Goal: Register for event/course: Sign up to attend an event or enroll in a course

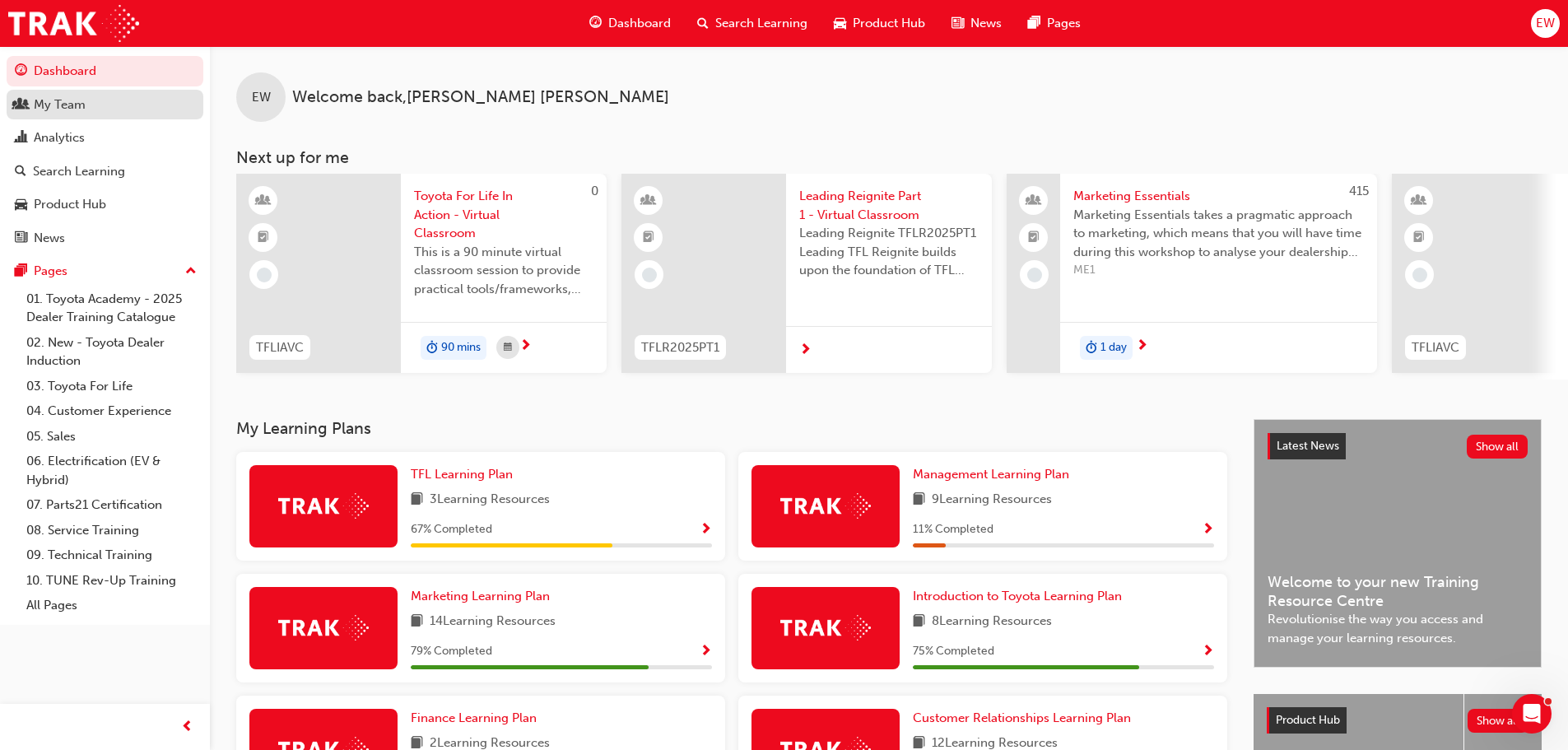
click at [80, 103] on div "My Team" at bounding box center [60, 104] width 52 height 19
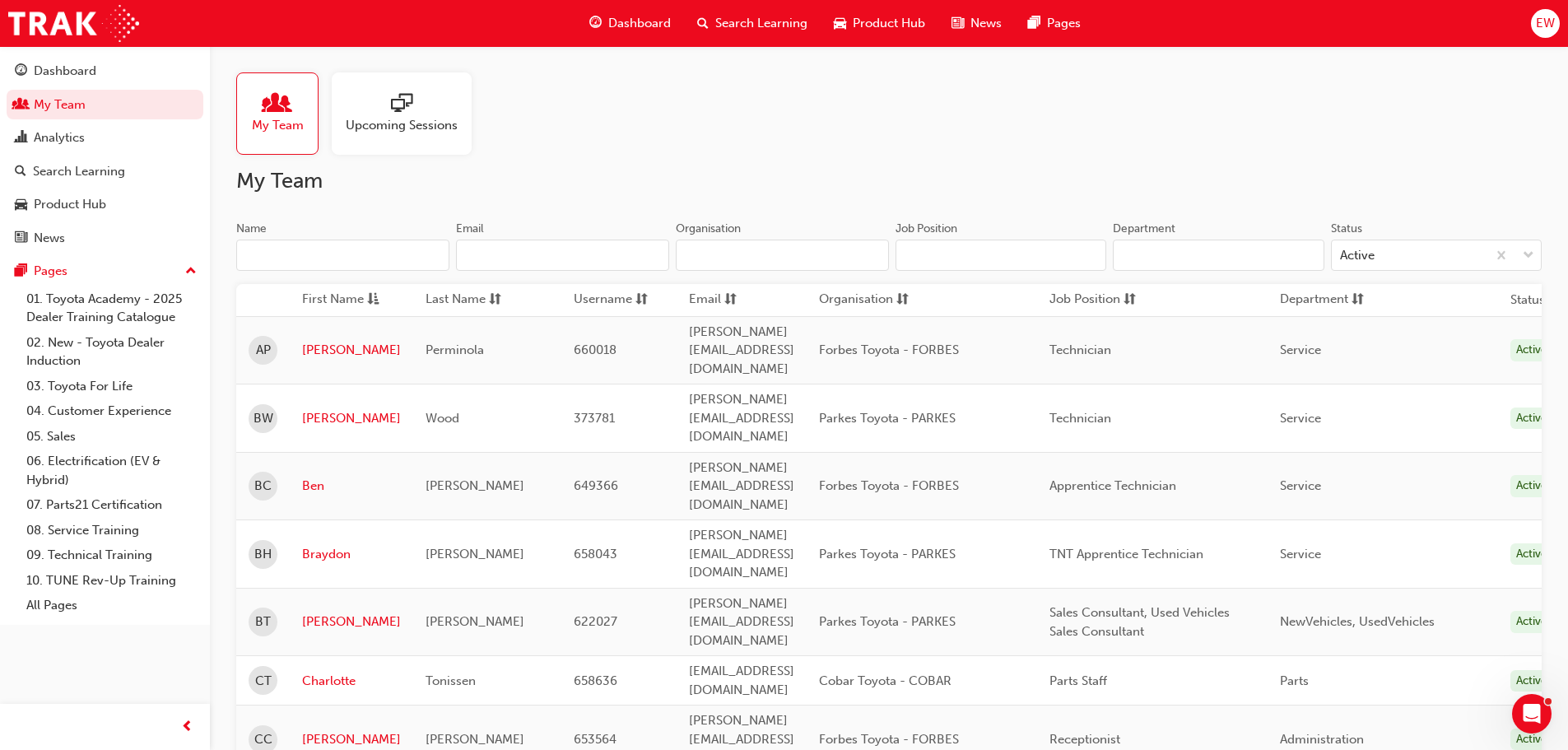
click at [382, 124] on span "Upcoming Sessions" at bounding box center [402, 125] width 112 height 19
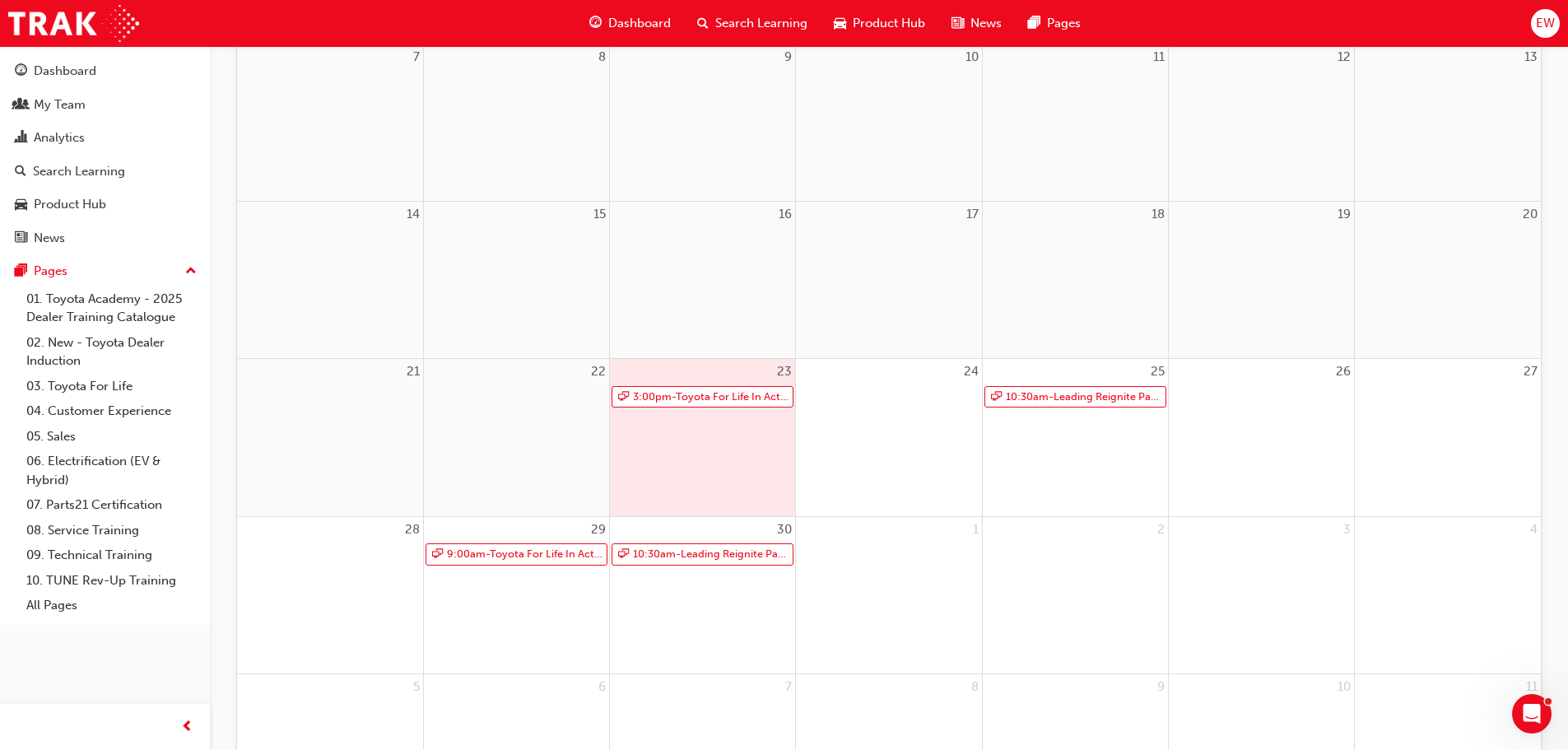
scroll to position [494, 0]
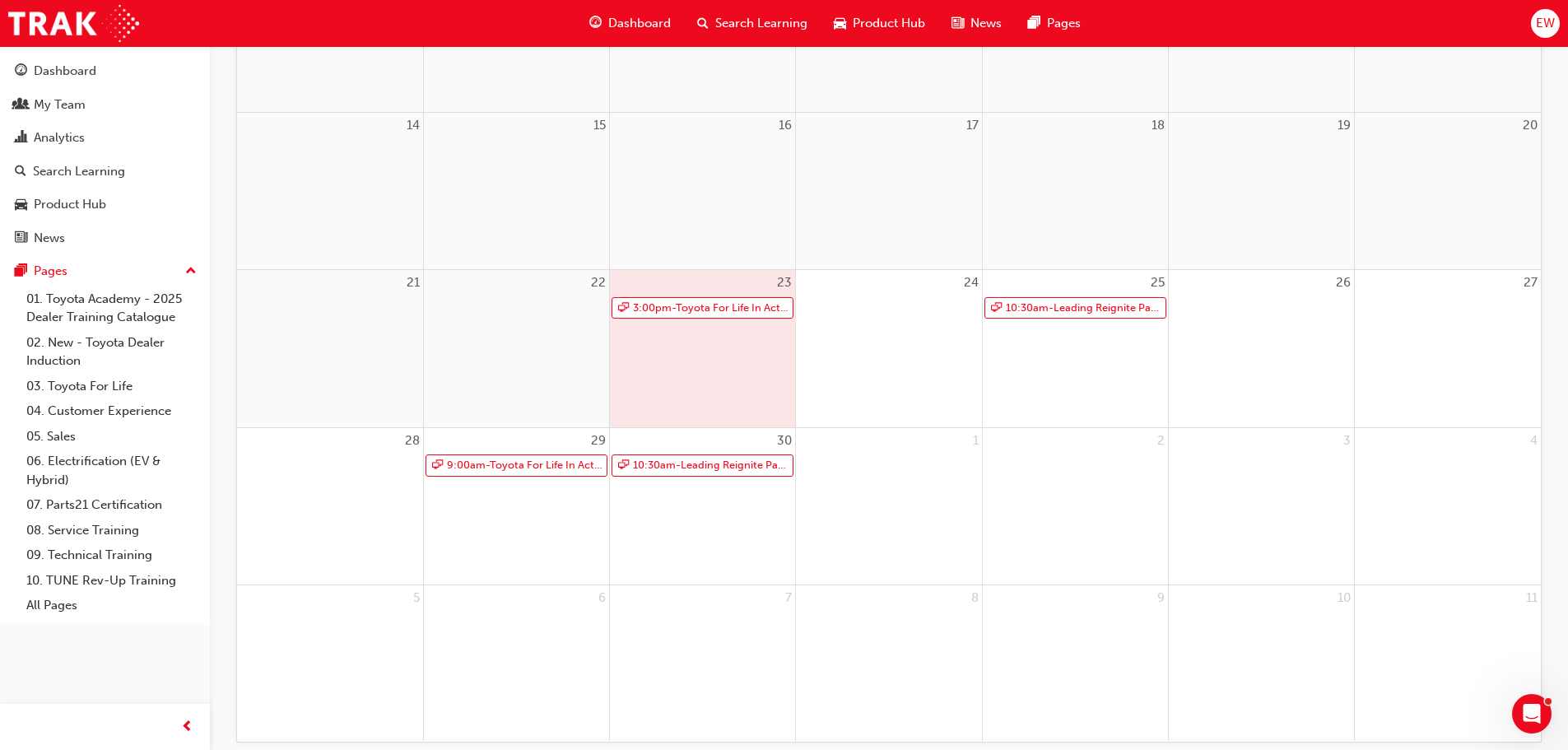
click at [662, 346] on div "23 3:00pm - Toyota For Life In Action - Virtual Classroom" at bounding box center [703, 349] width 185 height 157
click at [671, 309] on link "3:00pm - Toyota For Life In Action - Virtual Classroom" at bounding box center [703, 308] width 182 height 22
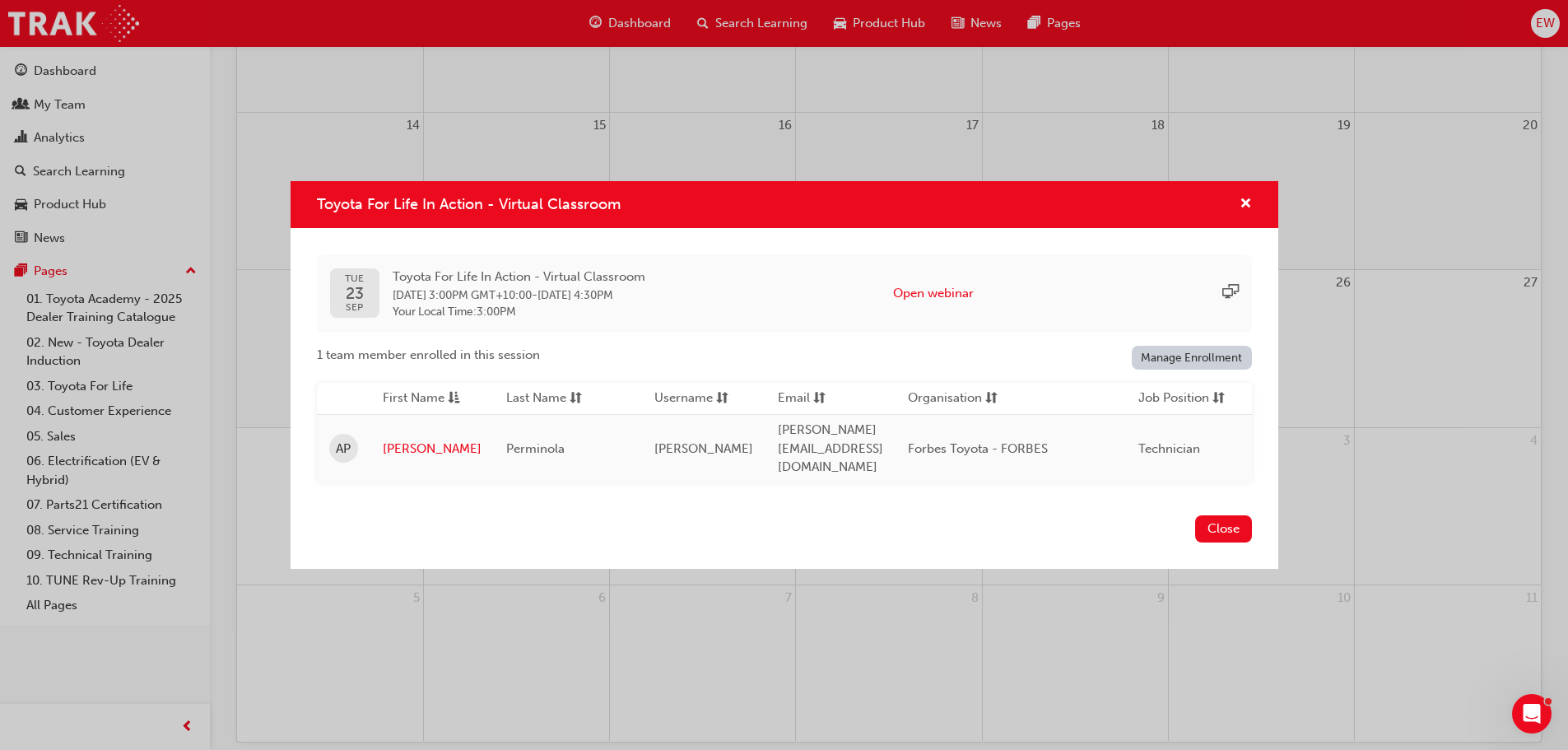
click at [289, 730] on div "Toyota For Life In Action - Virtual Classroom TUE 23 SEP Toyota For Life In Act…" at bounding box center [784, 375] width 1568 height 750
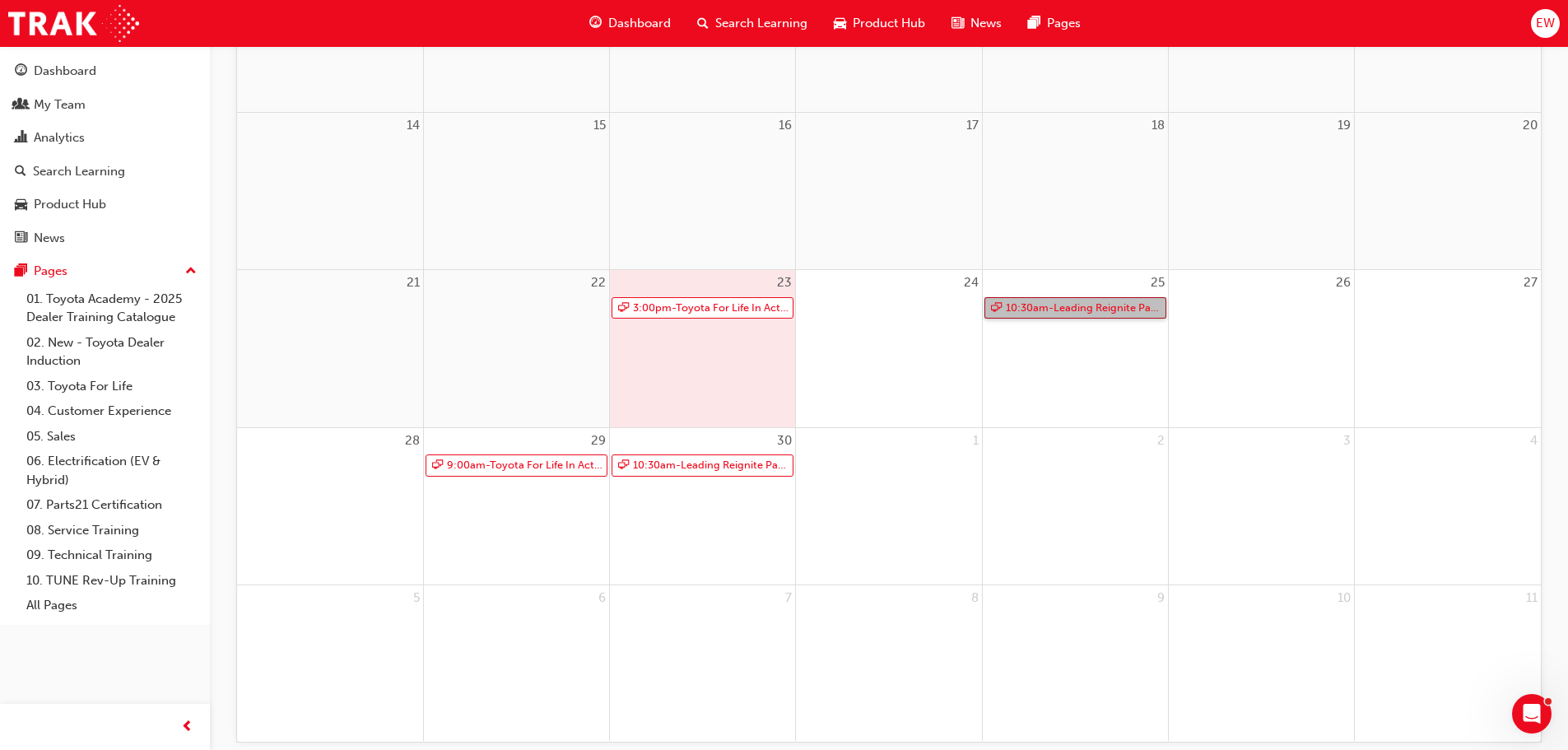
click at [1072, 298] on link "10:30am - Leading Reignite Part 2 - Virtual Classroom" at bounding box center [1075, 308] width 182 height 22
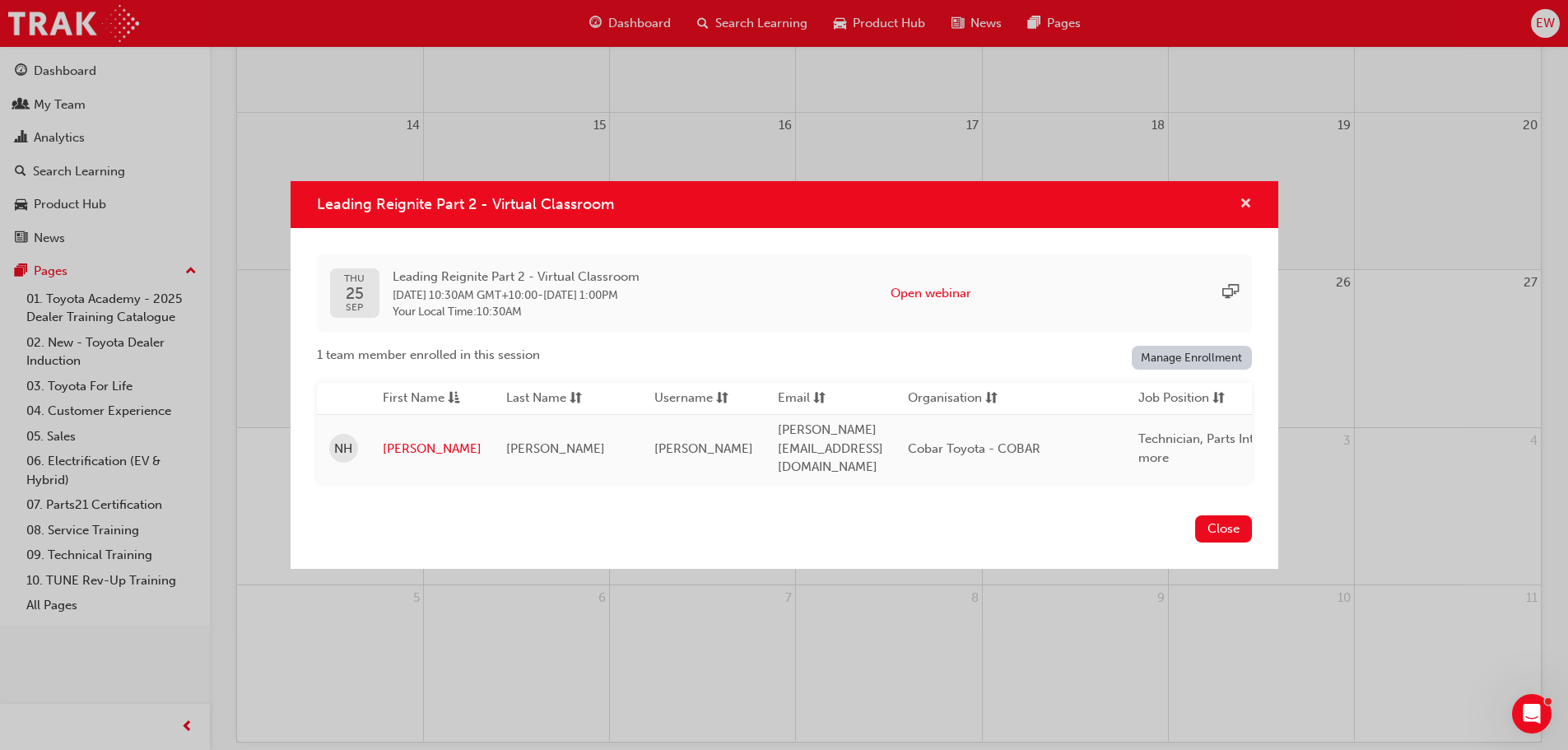
click at [1243, 206] on span "cross-icon" at bounding box center [1246, 205] width 12 height 15
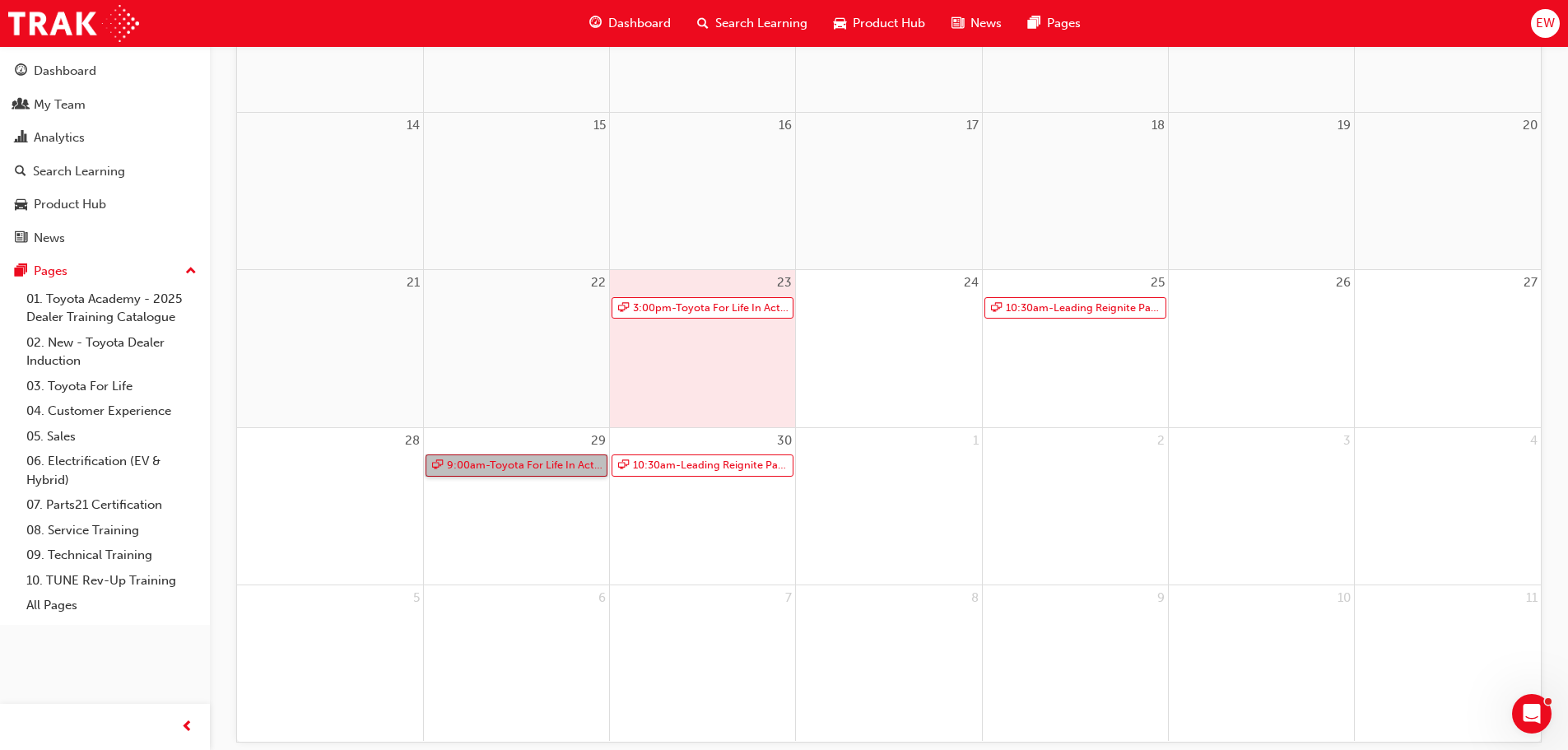
click at [536, 471] on link "9:00am - Toyota For Life In Action - Virtual Classroom" at bounding box center [517, 465] width 182 height 22
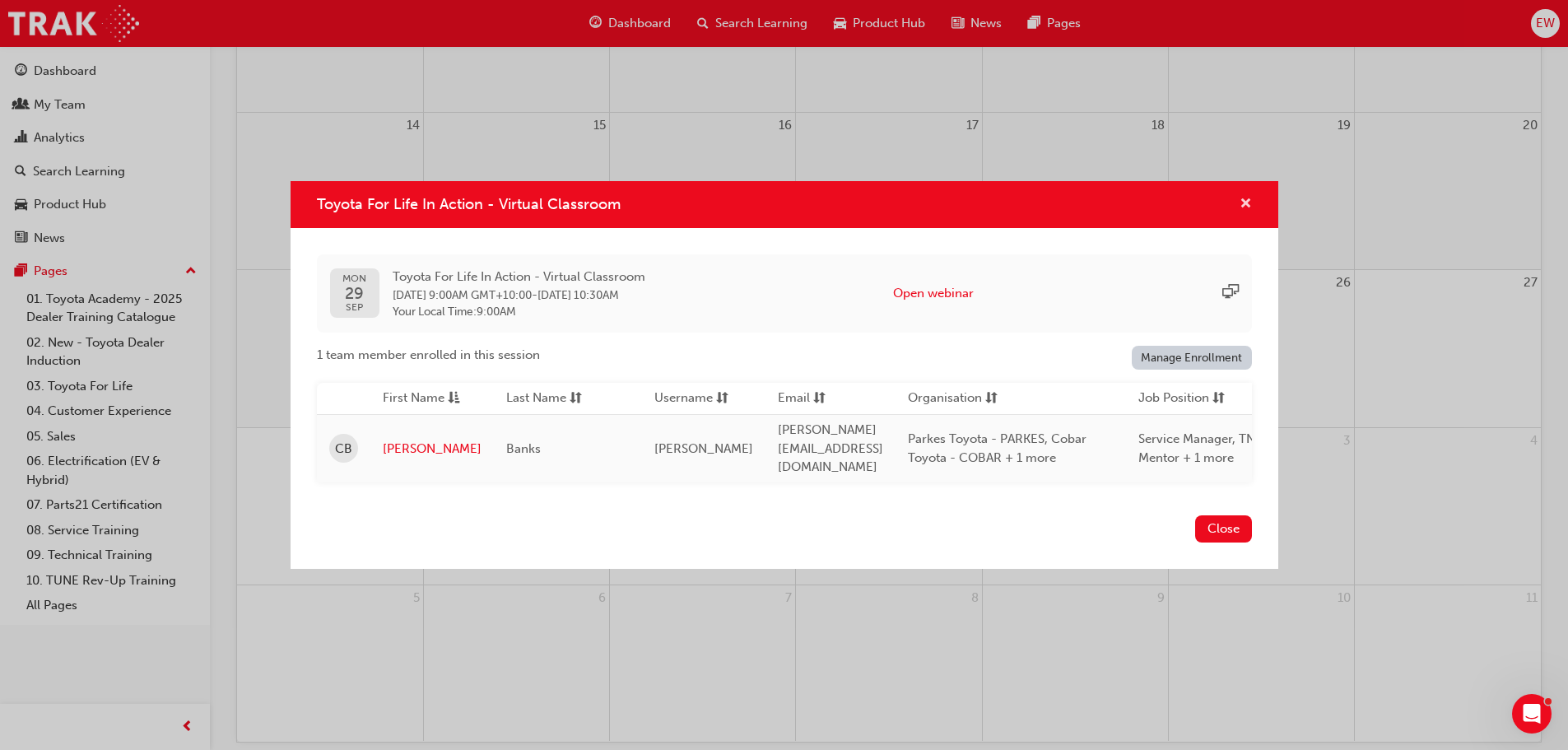
click at [1246, 200] on span "cross-icon" at bounding box center [1246, 205] width 12 height 15
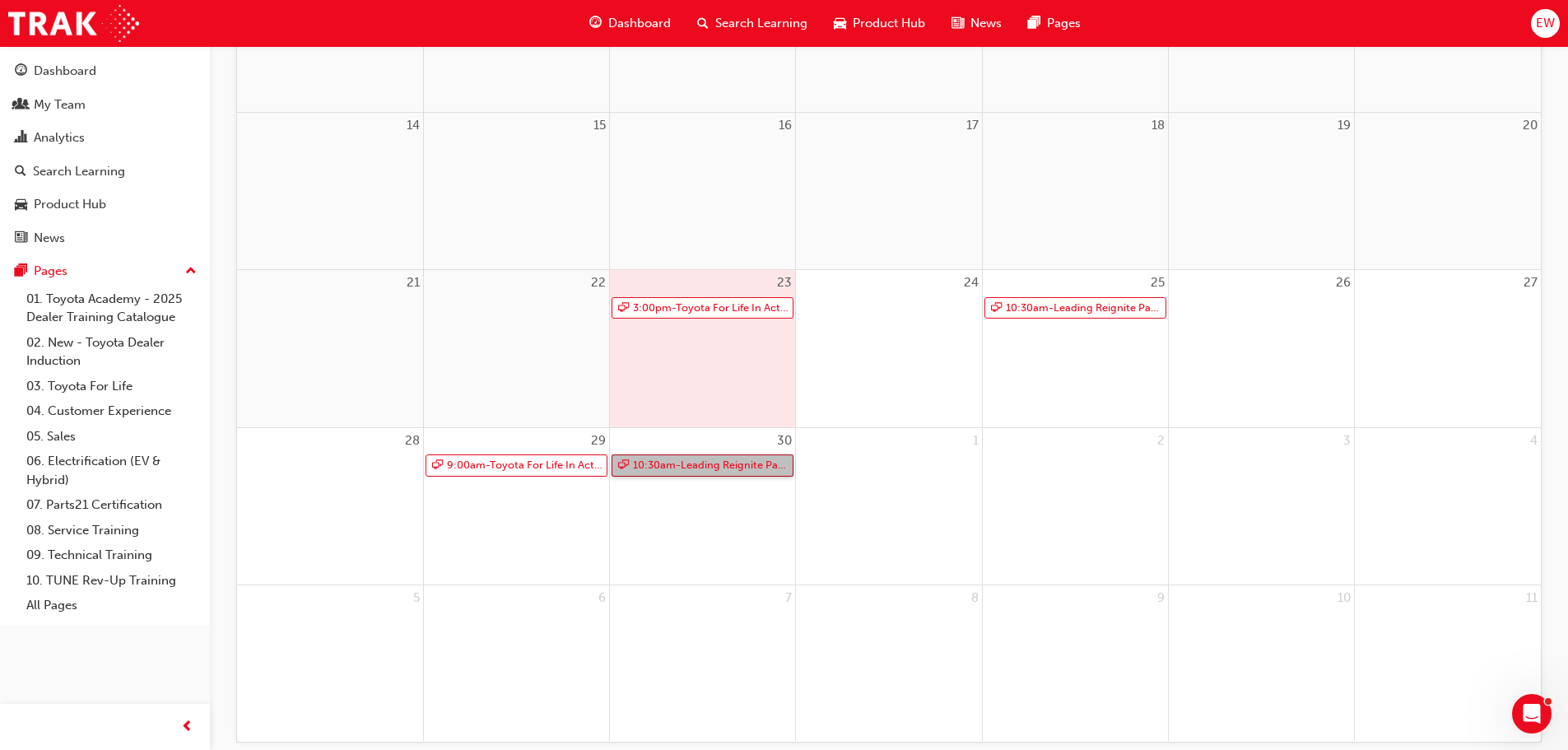
click at [733, 471] on link "10:30am - Leading Reignite Part 2 - Virtual Classroom" at bounding box center [703, 465] width 182 height 22
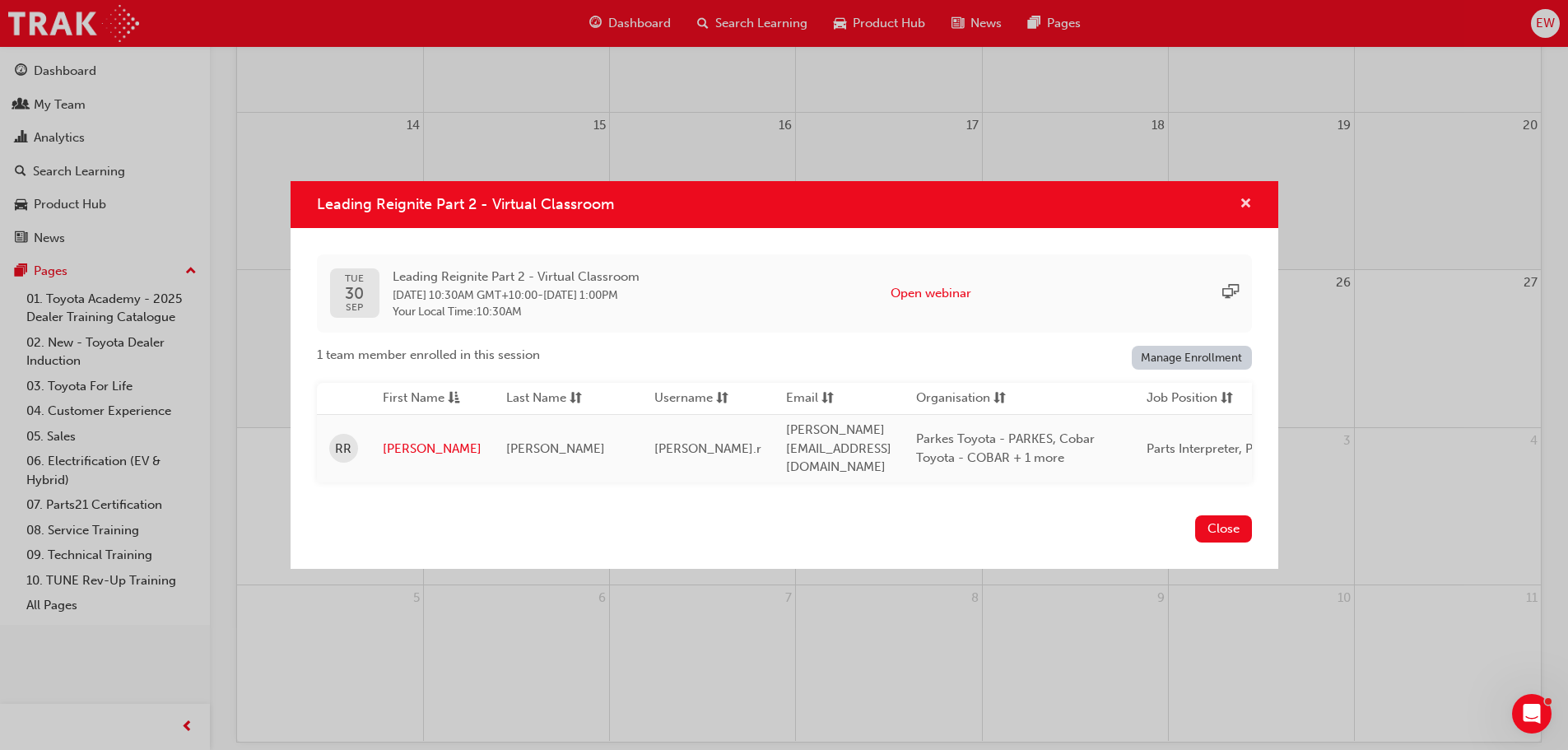
click at [1249, 202] on span "cross-icon" at bounding box center [1246, 205] width 12 height 15
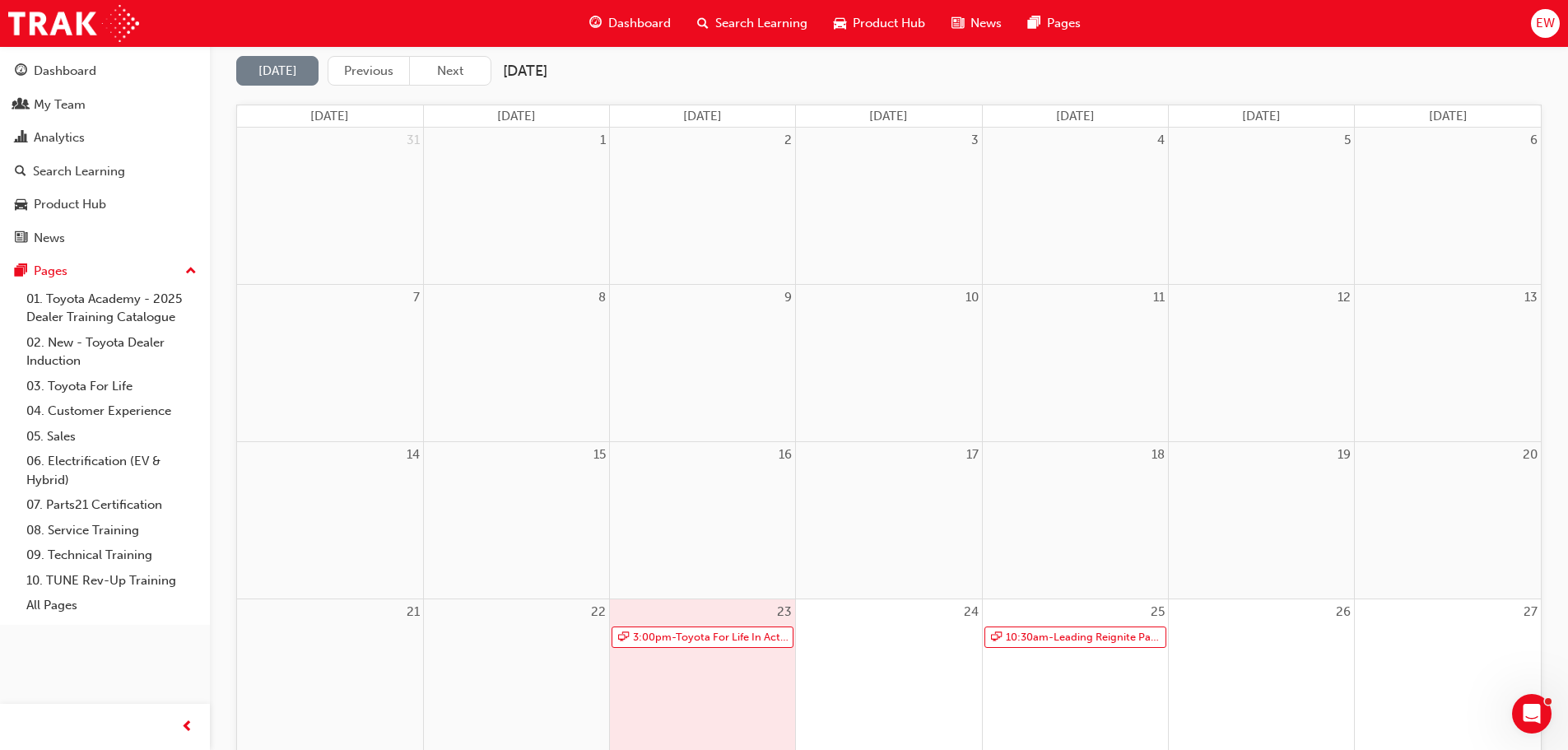
scroll to position [0, 0]
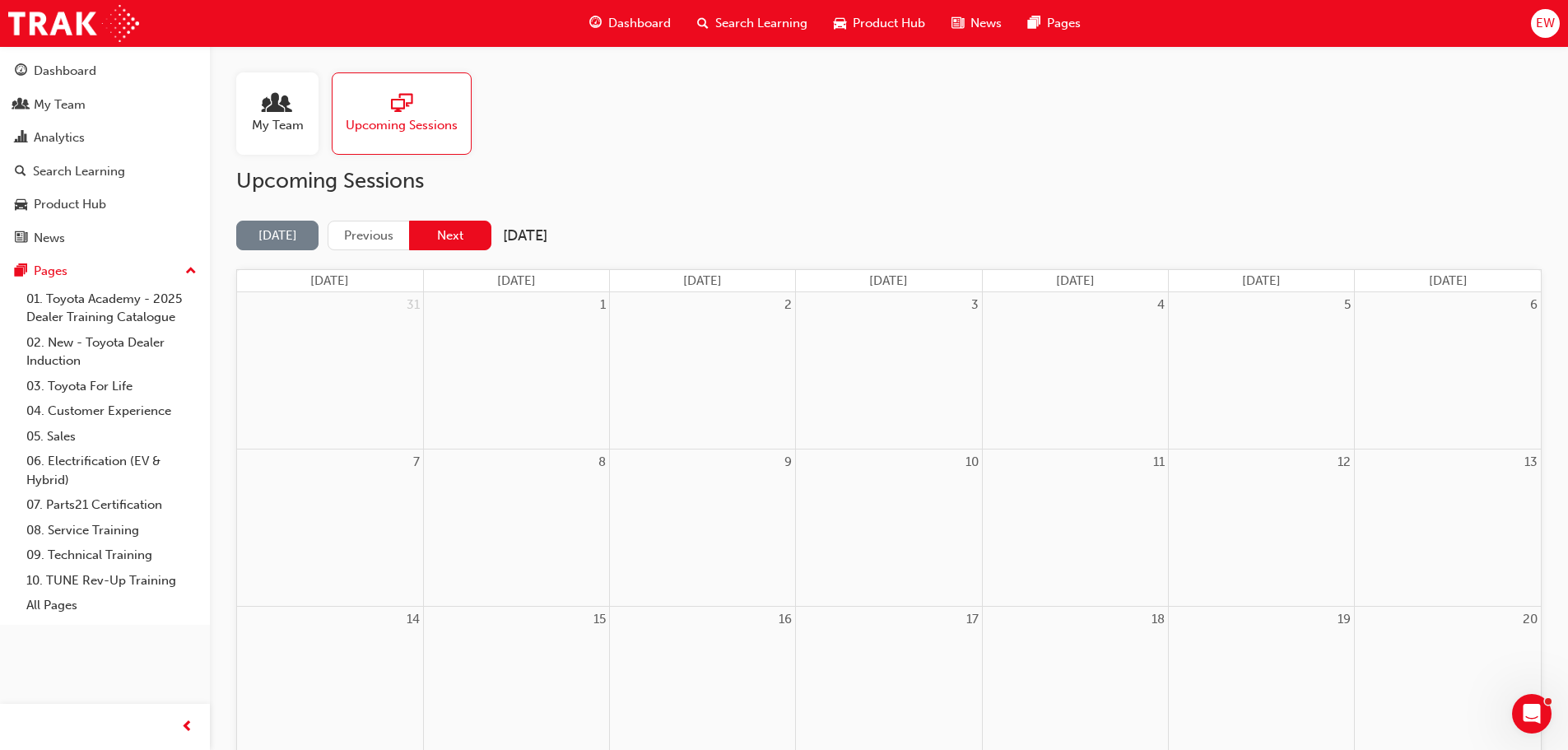
click at [455, 238] on button "Next" at bounding box center [450, 236] width 83 height 30
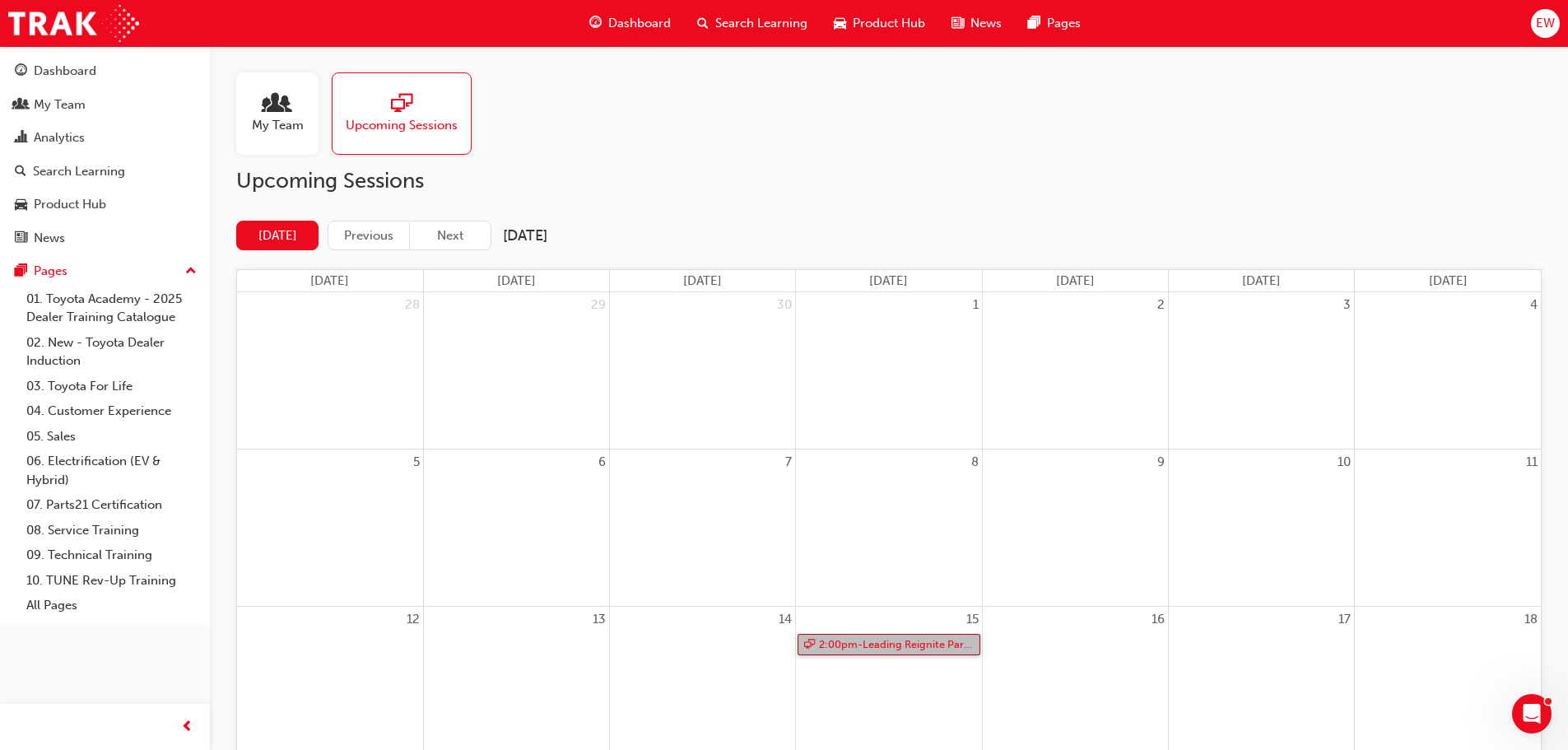
click at [836, 634] on link "2:00pm - Leading Reignite Part 2 - Virtual Classroom" at bounding box center [889, 645] width 182 height 22
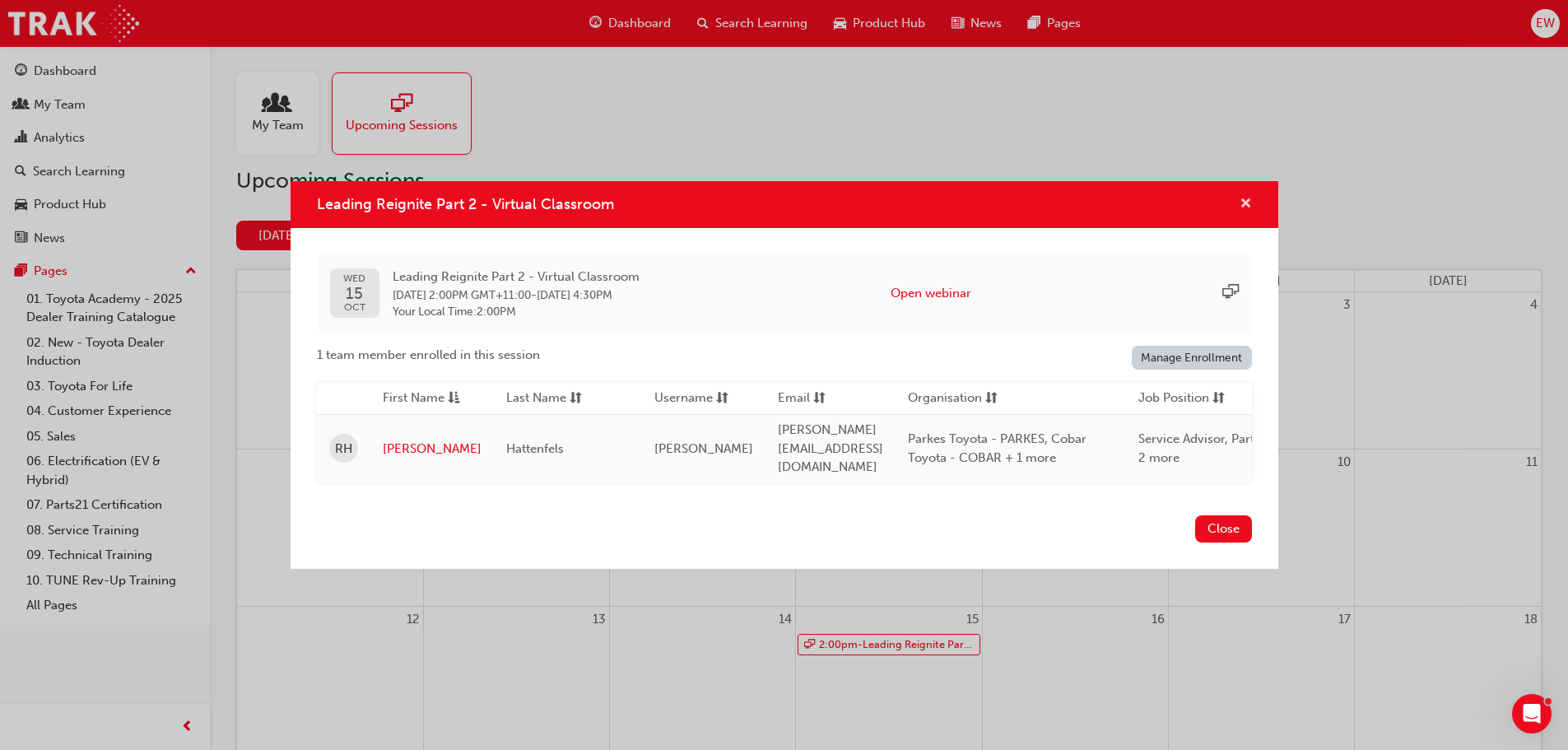
click at [1242, 210] on span "cross-icon" at bounding box center [1246, 205] width 12 height 15
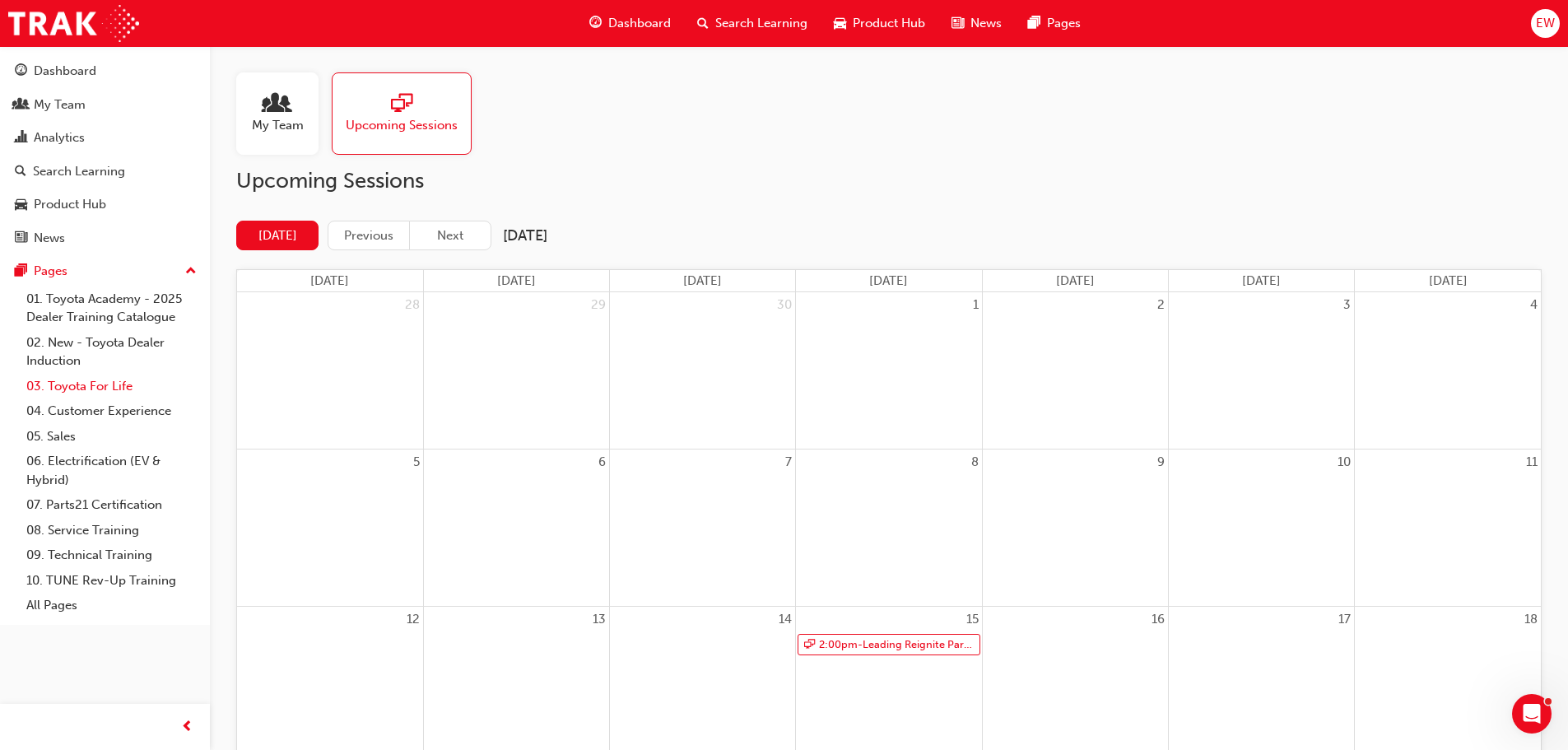
click at [105, 388] on link "03. Toyota For Life" at bounding box center [111, 386] width 183 height 26
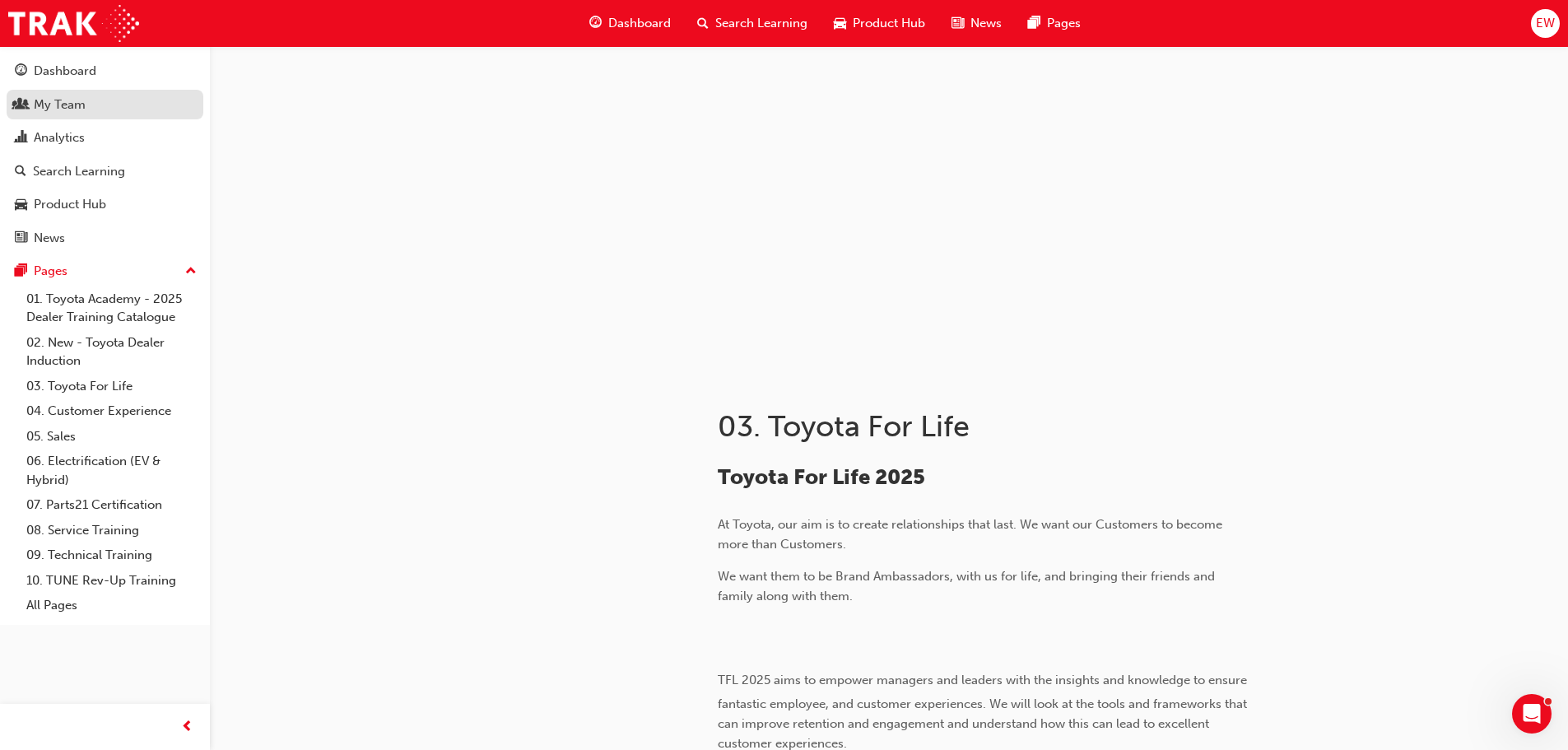
click at [59, 105] on div "My Team" at bounding box center [60, 104] width 52 height 19
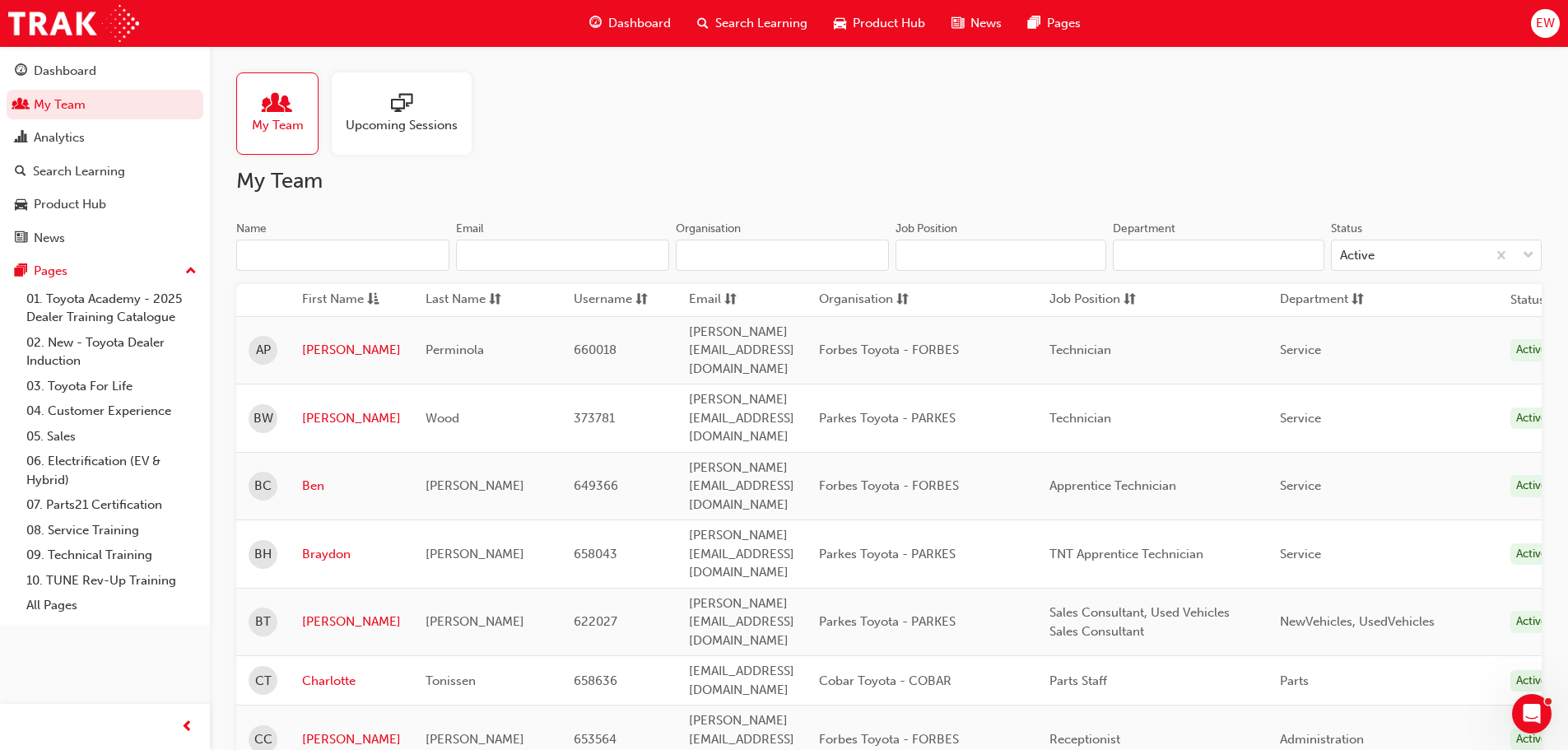
click at [405, 104] on span "sessionType_ONLINE_URL-icon" at bounding box center [402, 105] width 21 height 23
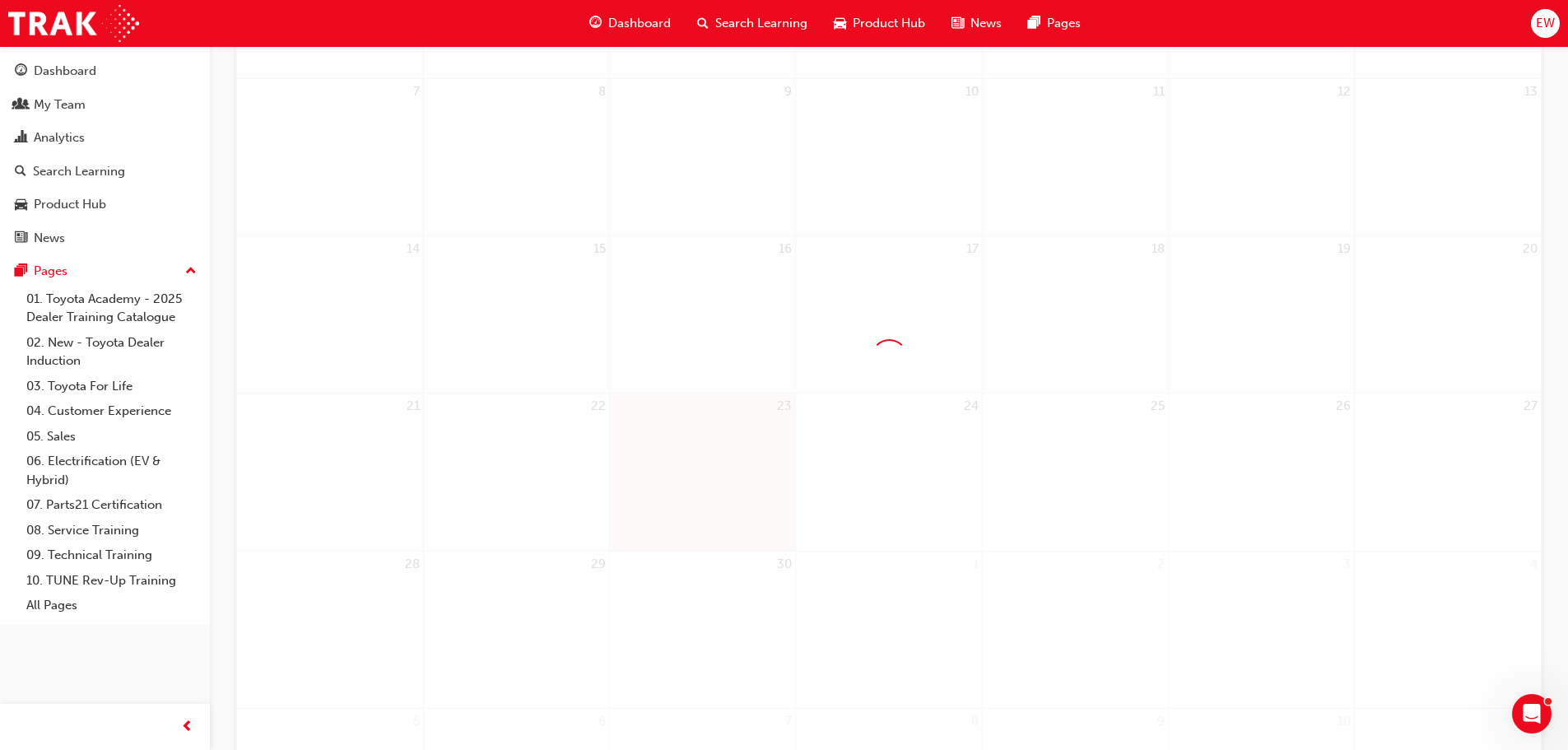
scroll to position [412, 0]
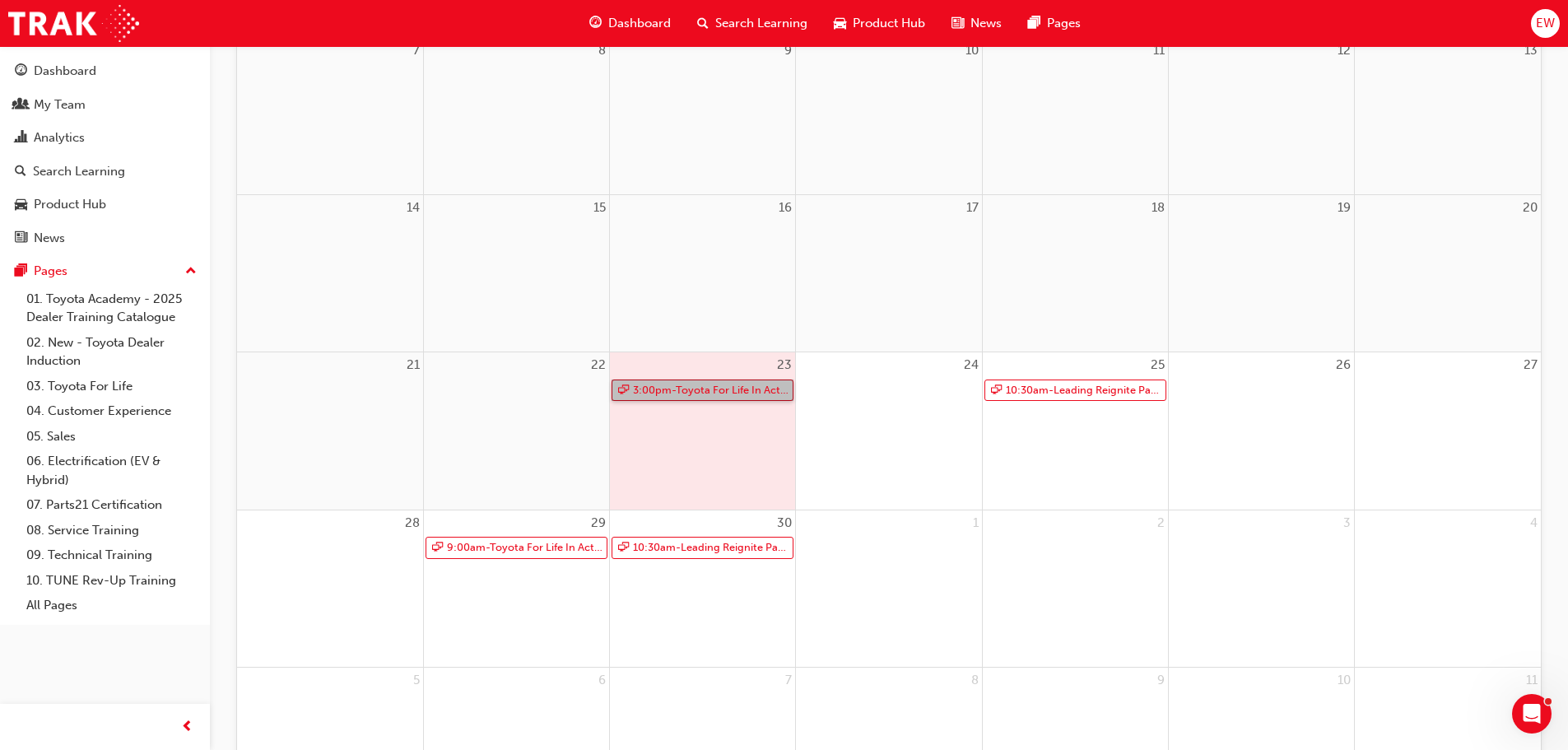
click at [696, 387] on link "3:00pm - Toyota For Life In Action - Virtual Classroom" at bounding box center [703, 391] width 182 height 22
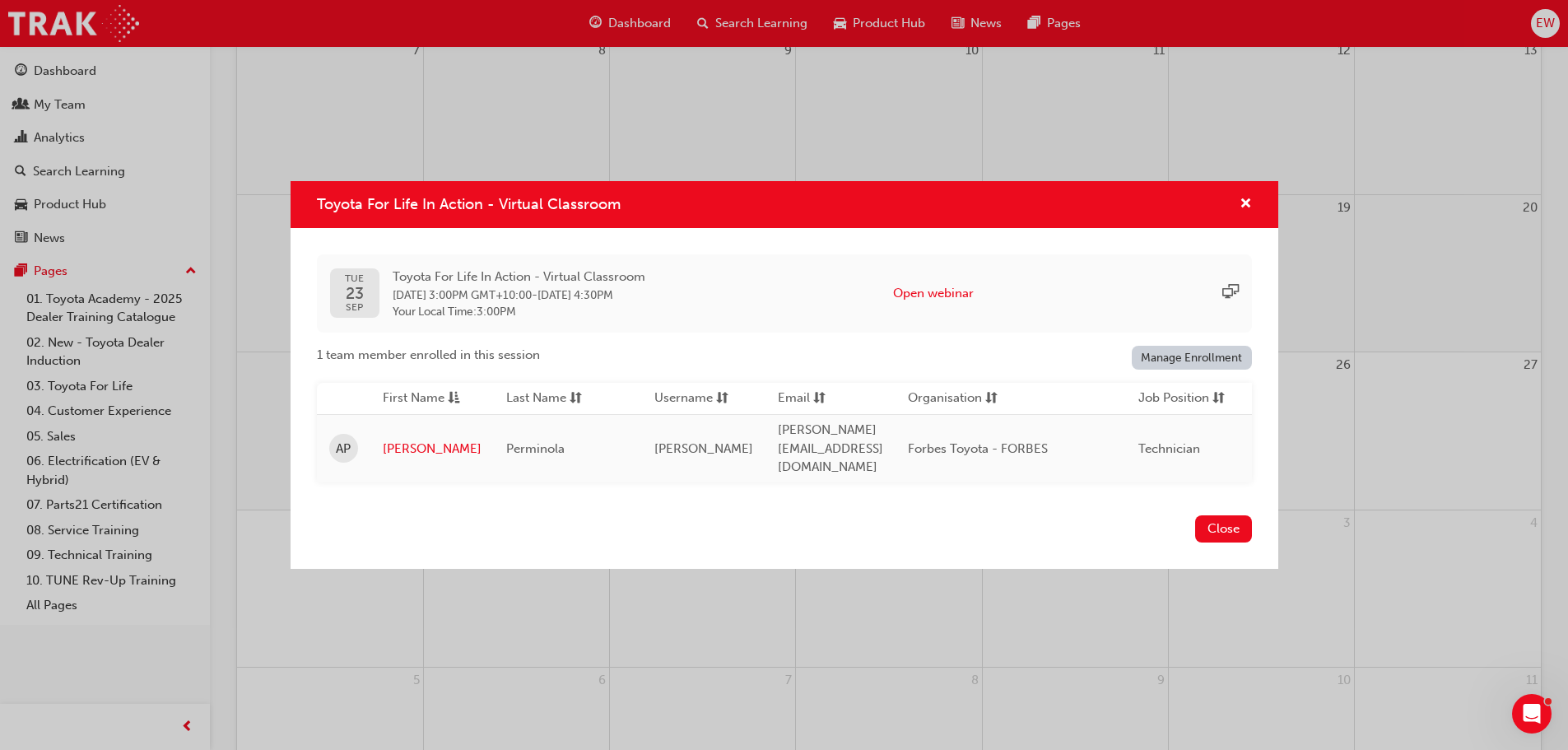
click at [438, 302] on span "23 Sep 2025 3:00PM GMT+10:00" at bounding box center [462, 295] width 139 height 14
click at [449, 286] on span "Toyota For Life In Action - Virtual Classroom" at bounding box center [519, 277] width 253 height 19
click at [345, 294] on span "23" at bounding box center [354, 293] width 19 height 17
click at [563, 197] on div "Toyota For Life In Action - Virtual Classroom" at bounding box center [784, 205] width 988 height 47
click at [1247, 213] on span "cross-icon" at bounding box center [1246, 205] width 12 height 15
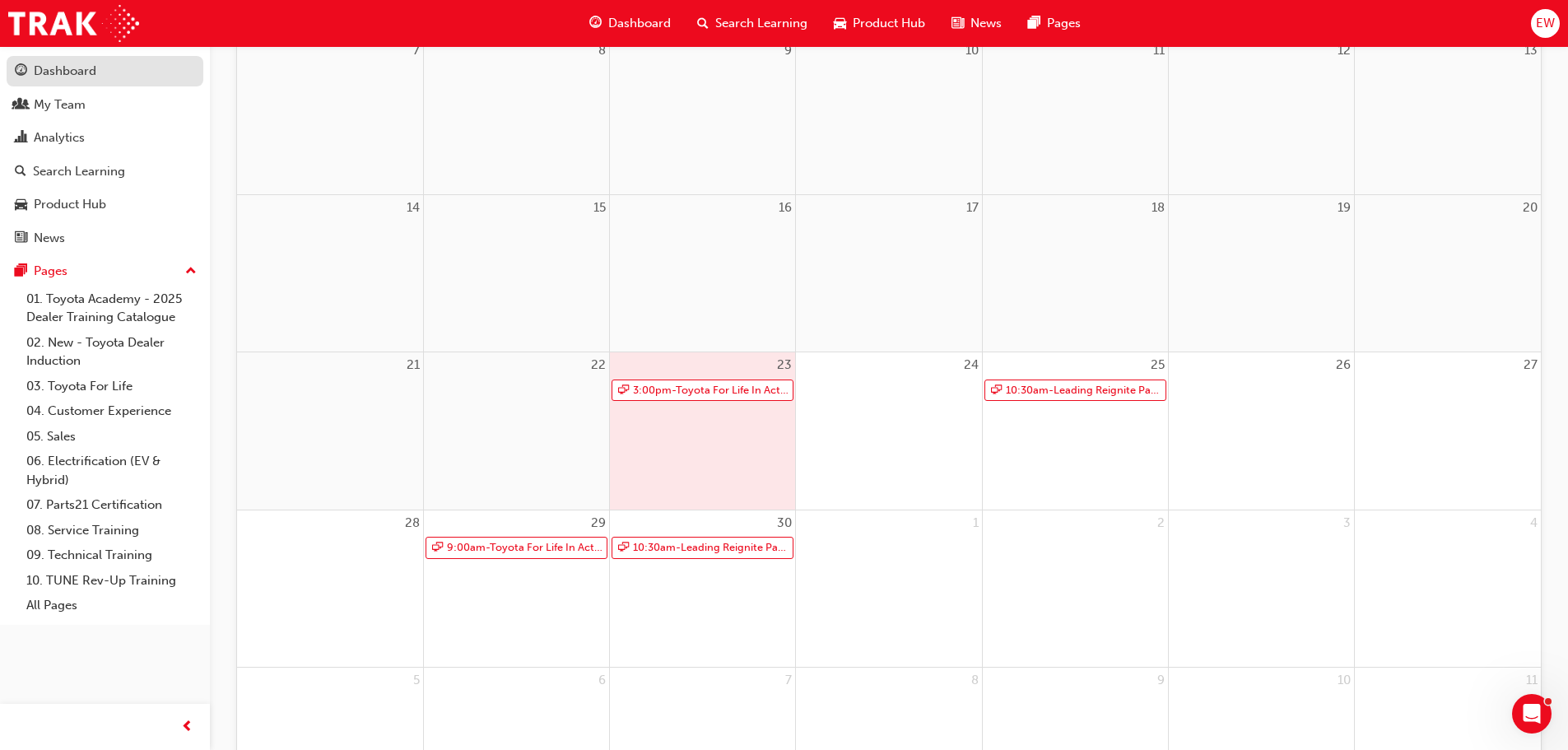
click at [67, 74] on div "Dashboard" at bounding box center [65, 70] width 62 height 19
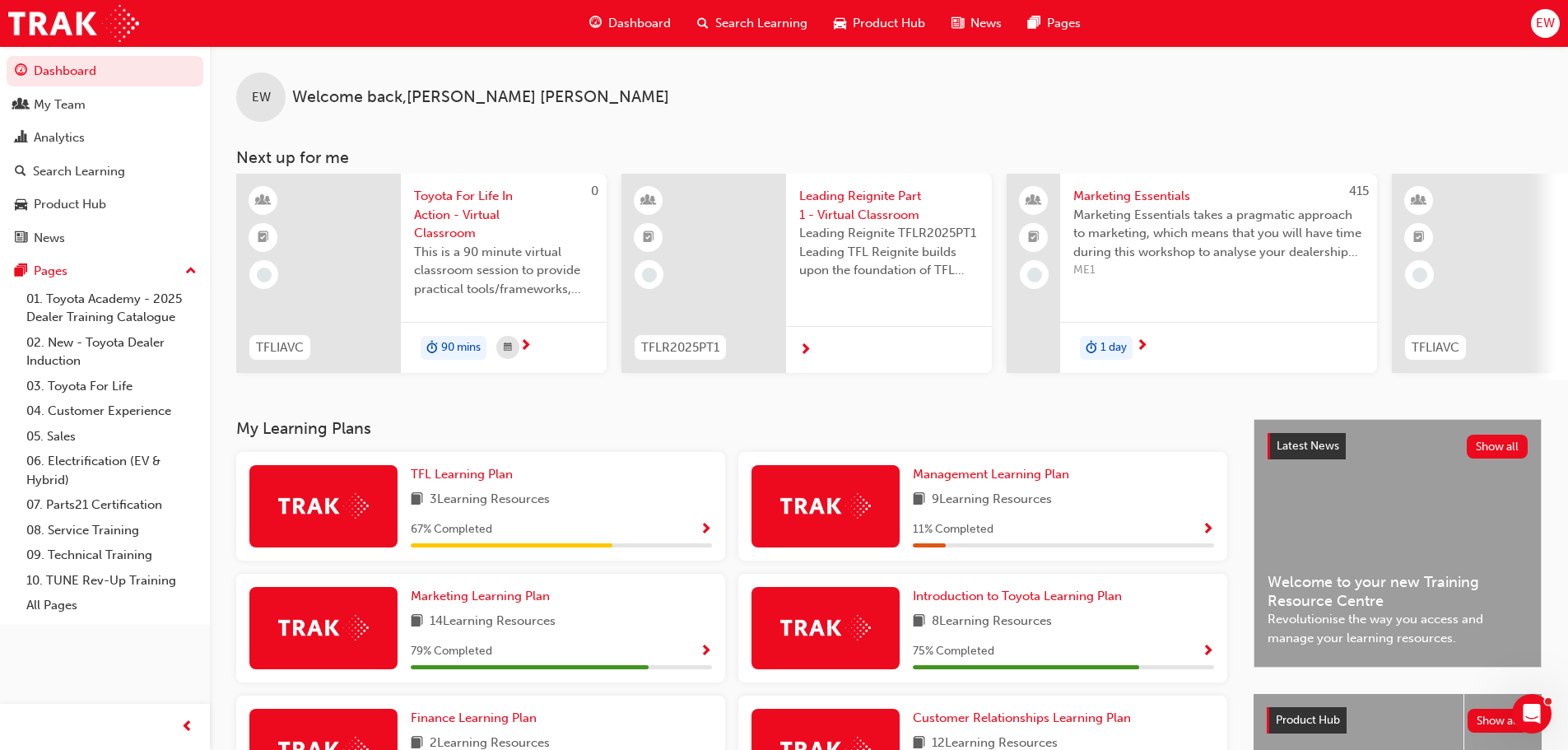
click at [492, 206] on span "Toyota For Life In Action - Virtual Classroom" at bounding box center [504, 214] width 180 height 56
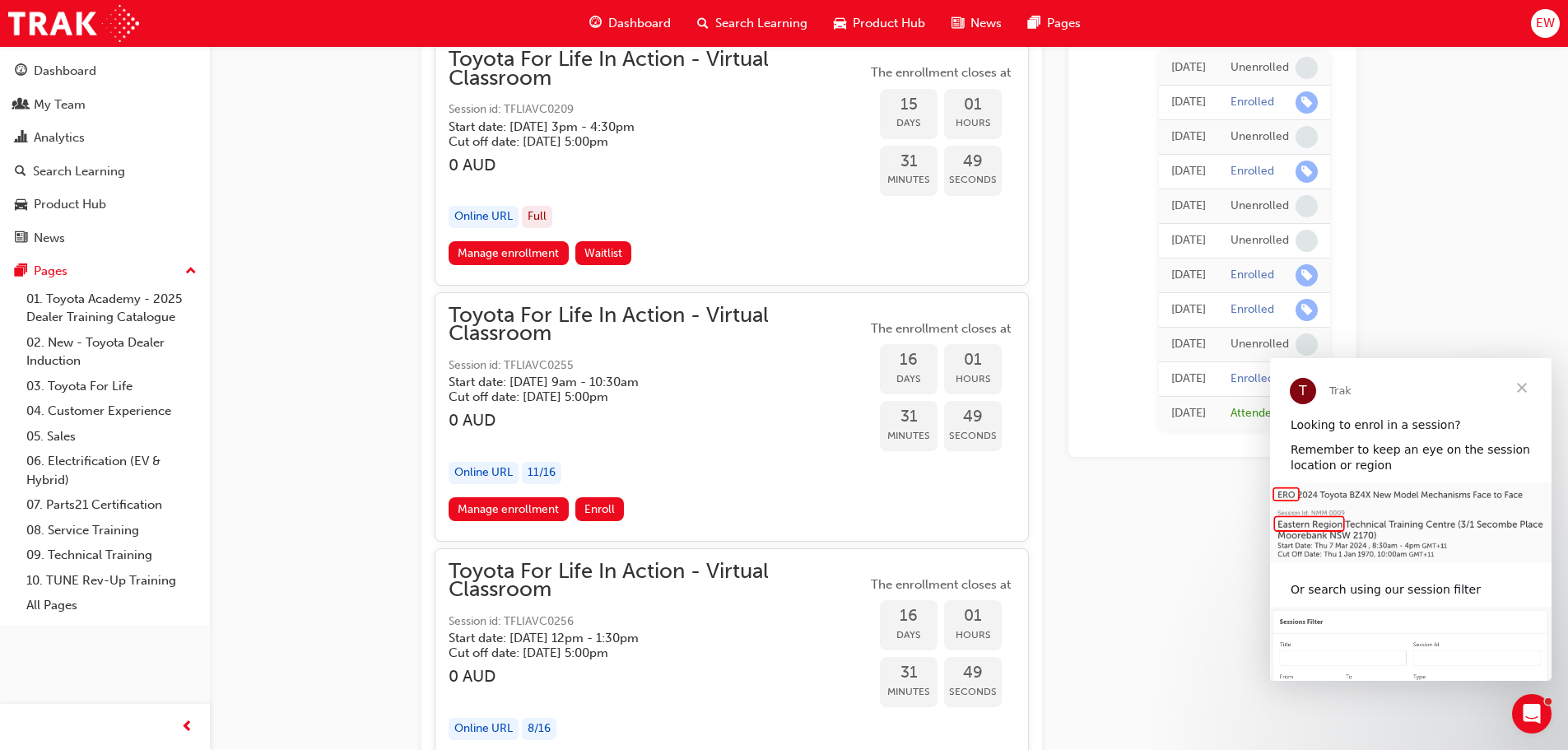
scroll to position [9582, 0]
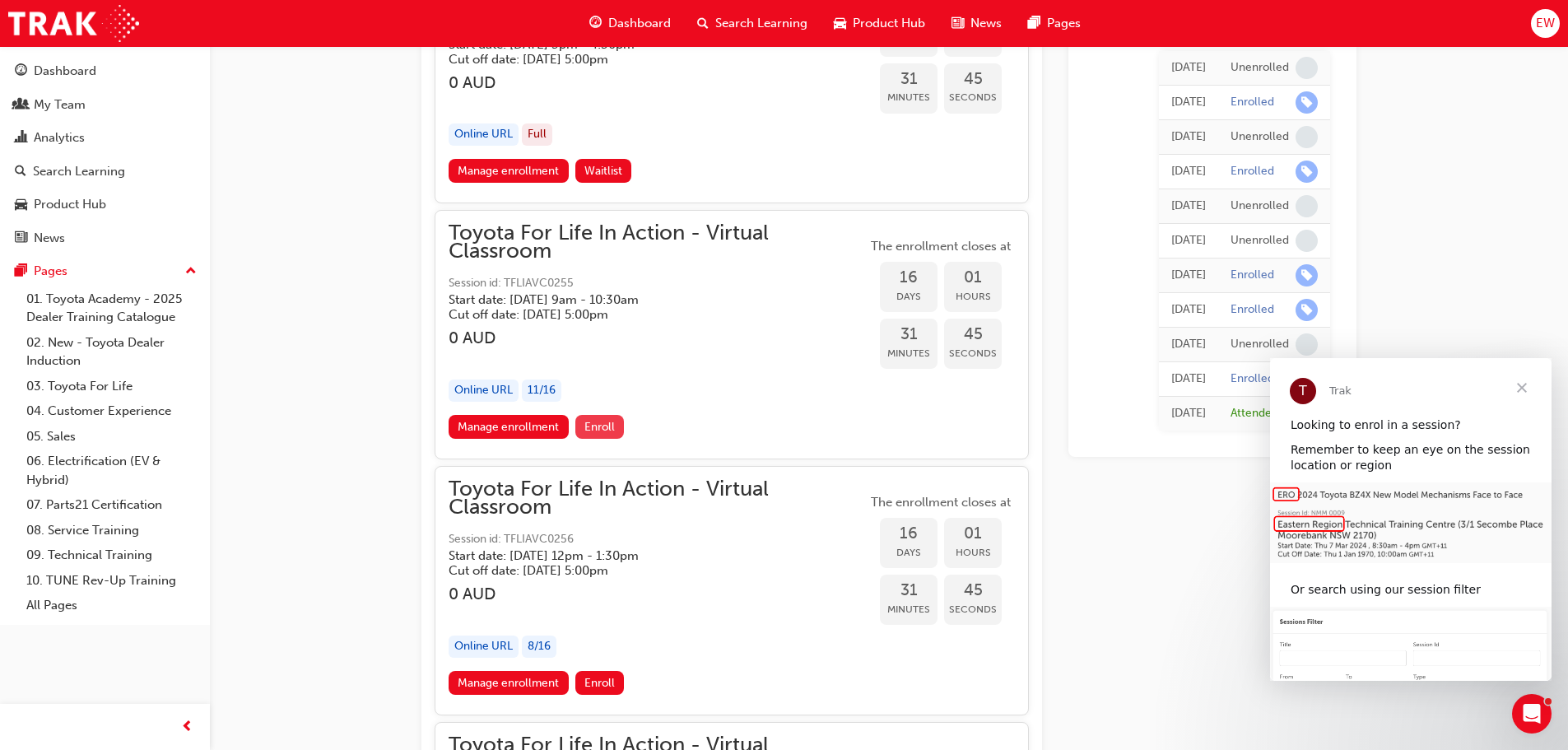
click at [599, 429] on span "Enroll" at bounding box center [599, 427] width 30 height 14
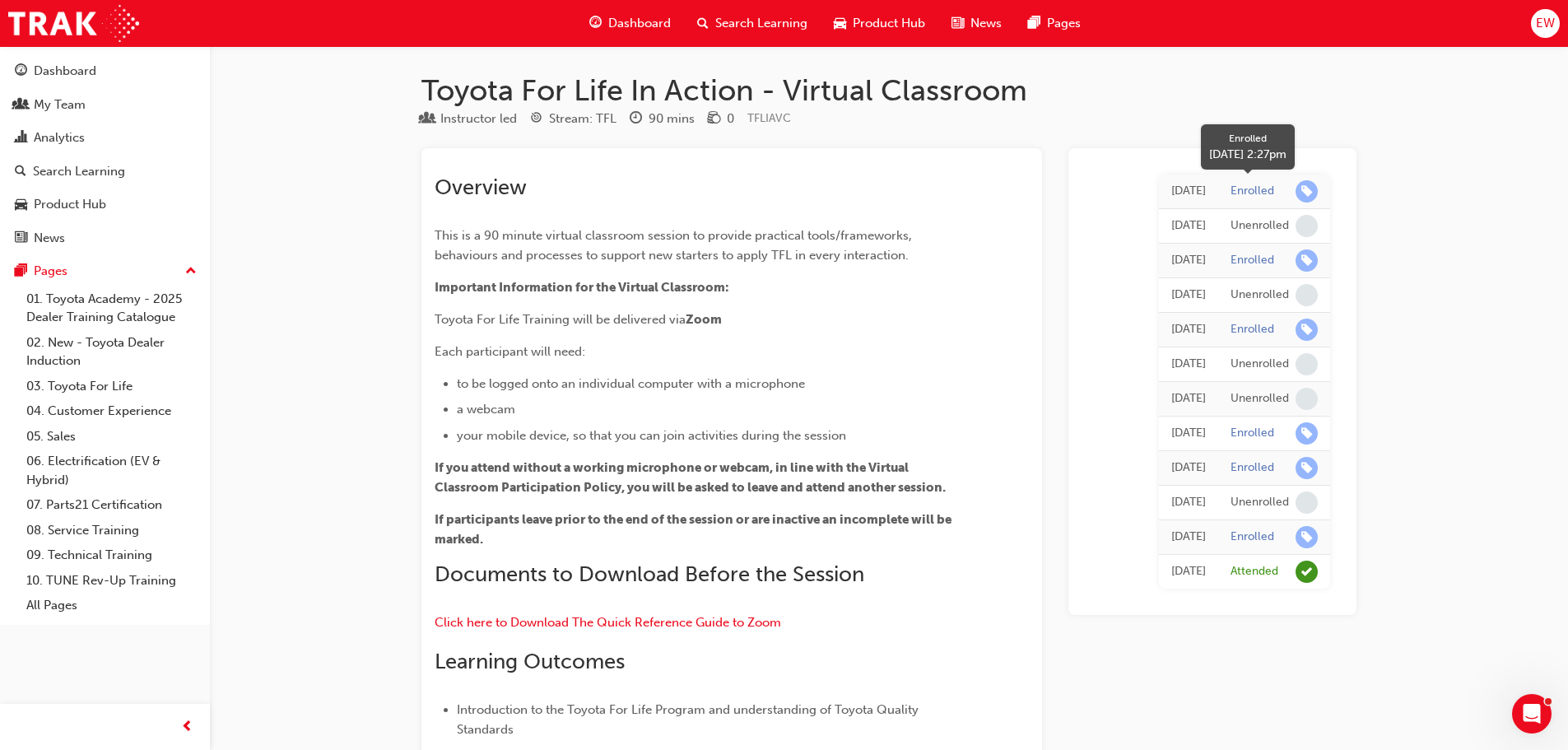
click at [1252, 184] on div "Enrolled" at bounding box center [1252, 191] width 44 height 16
click at [1305, 188] on span "learningRecordVerb_ENROLL-icon" at bounding box center [1307, 191] width 22 height 22
click at [1257, 194] on div "Enrolled" at bounding box center [1252, 191] width 44 height 16
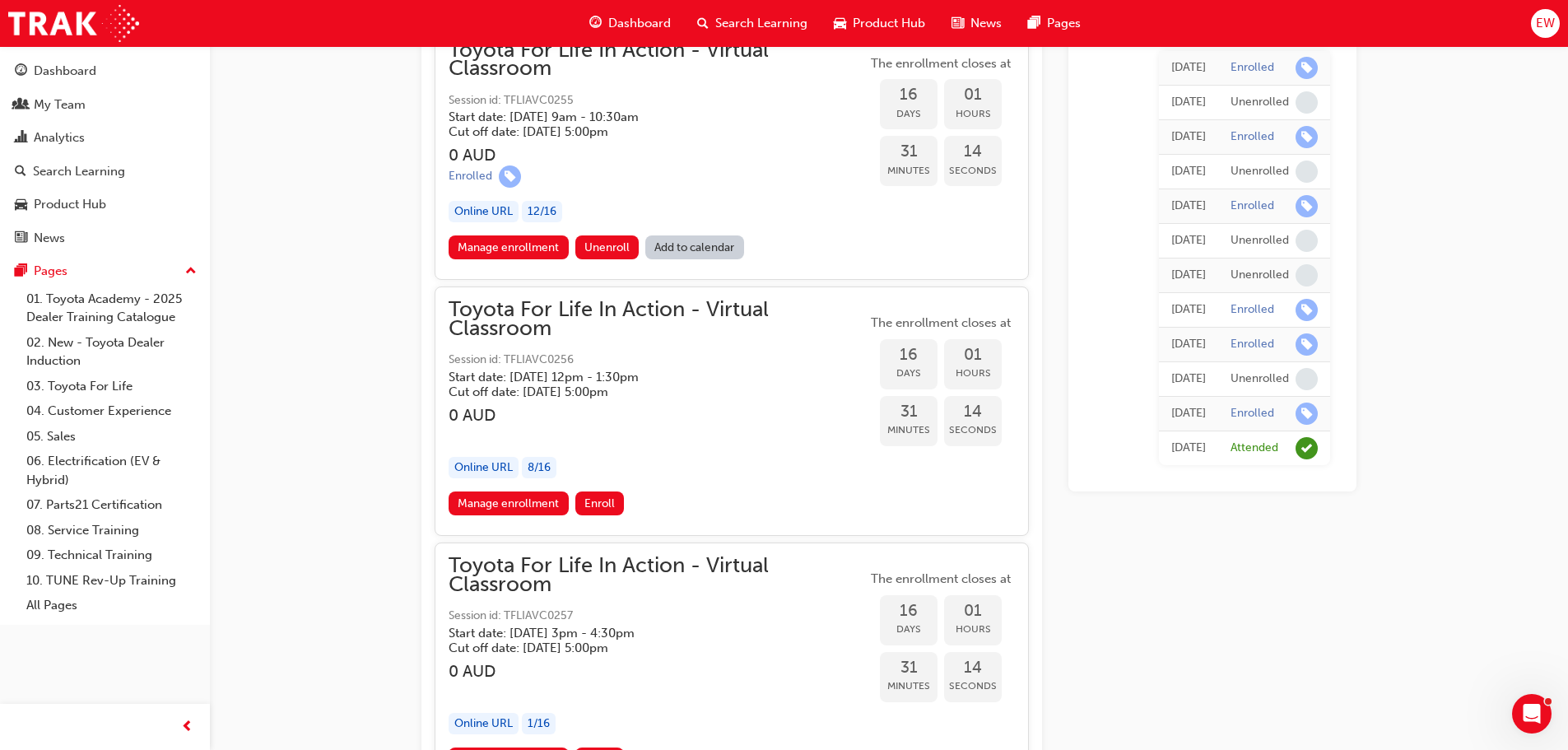
scroll to position [9739, 0]
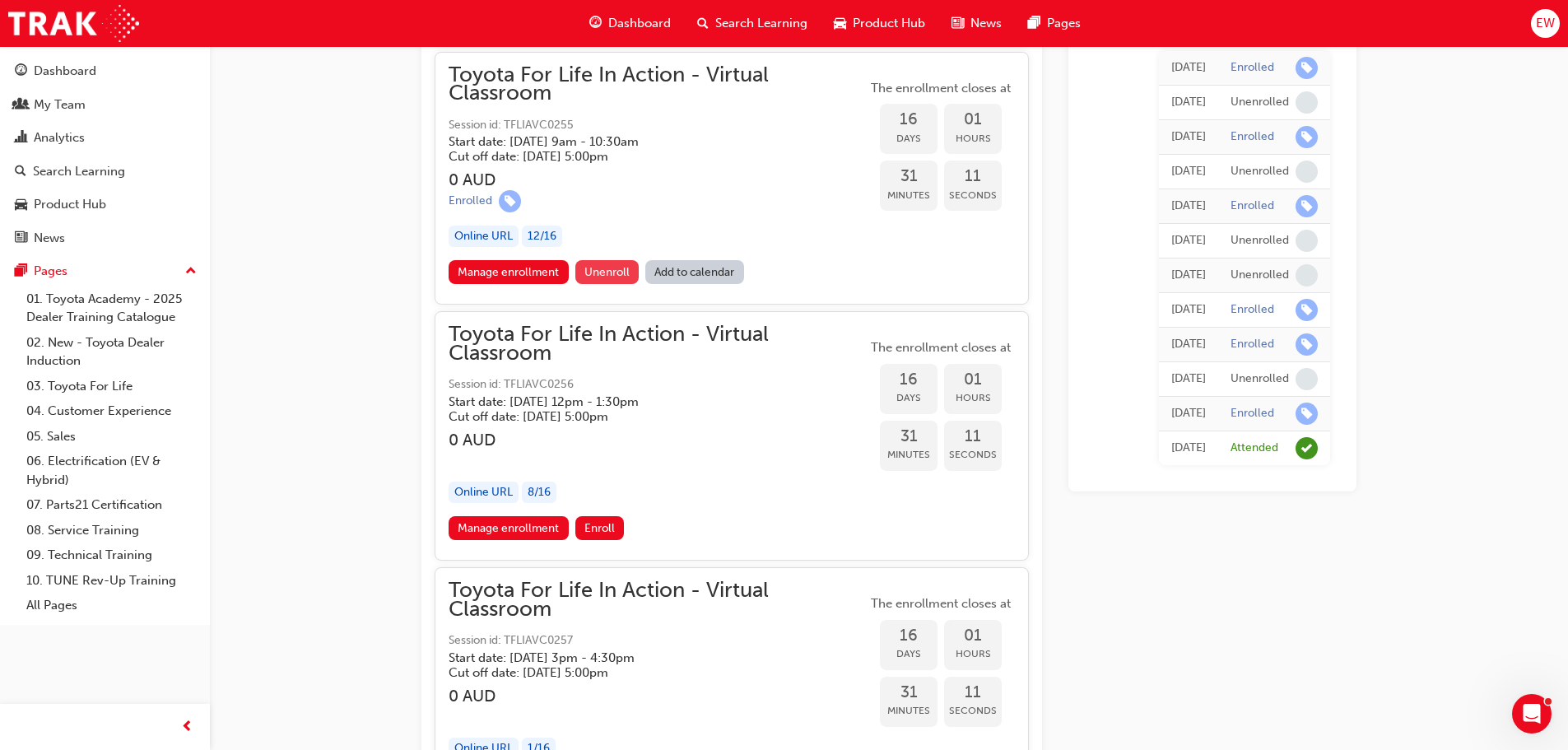
click at [588, 269] on span "Unenroll" at bounding box center [607, 272] width 45 height 14
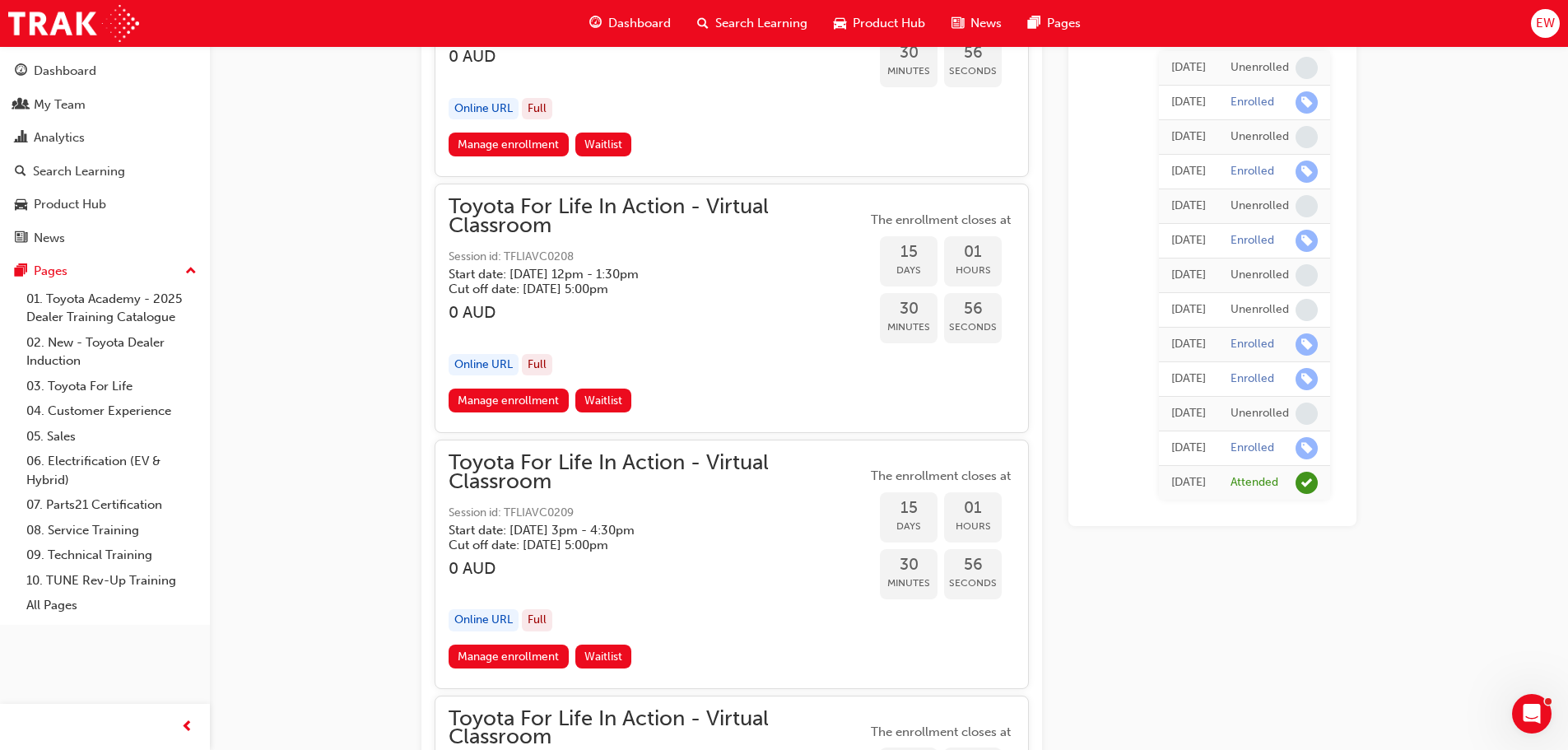
scroll to position [9425, 0]
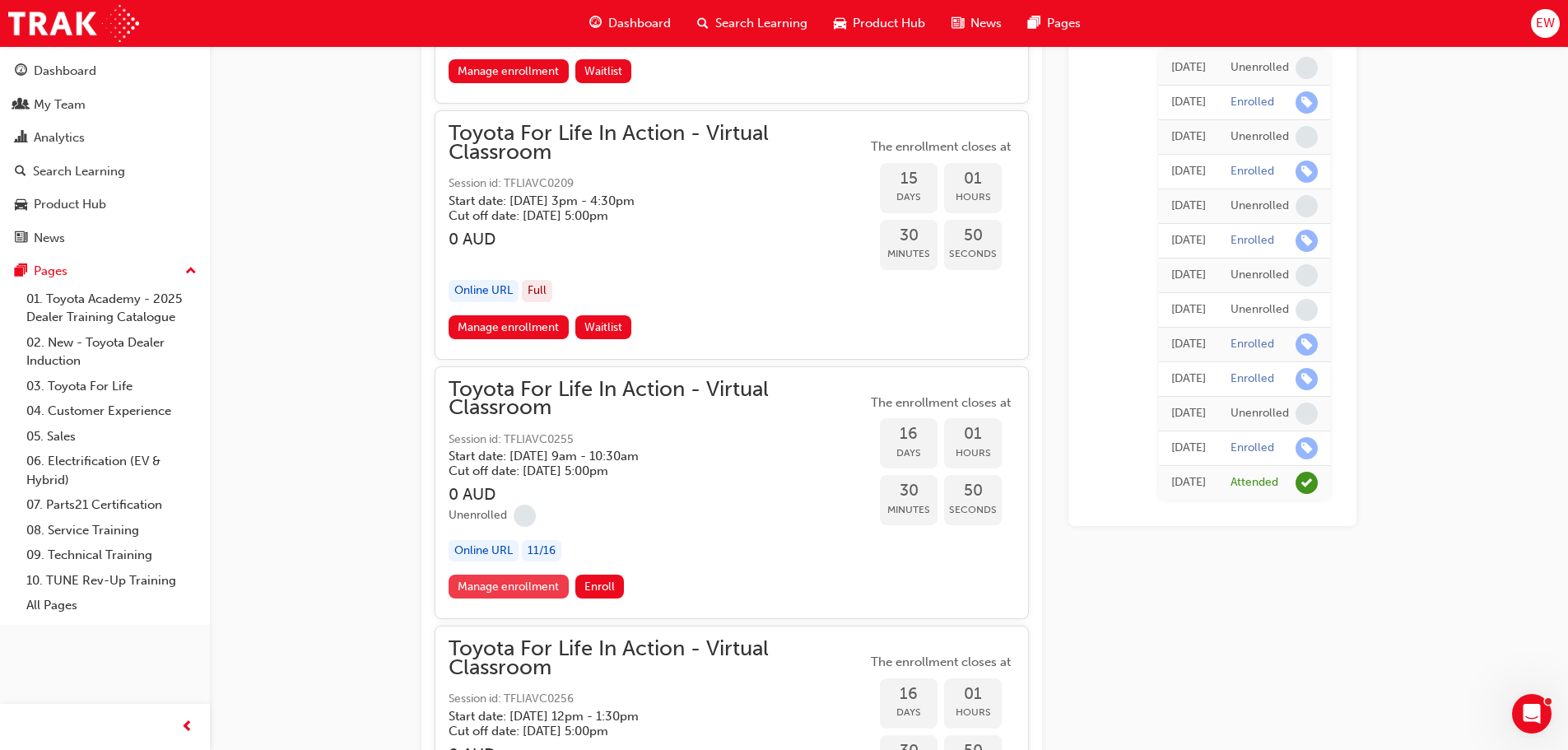
click at [496, 593] on link "Manage enrollment" at bounding box center [509, 586] width 120 height 24
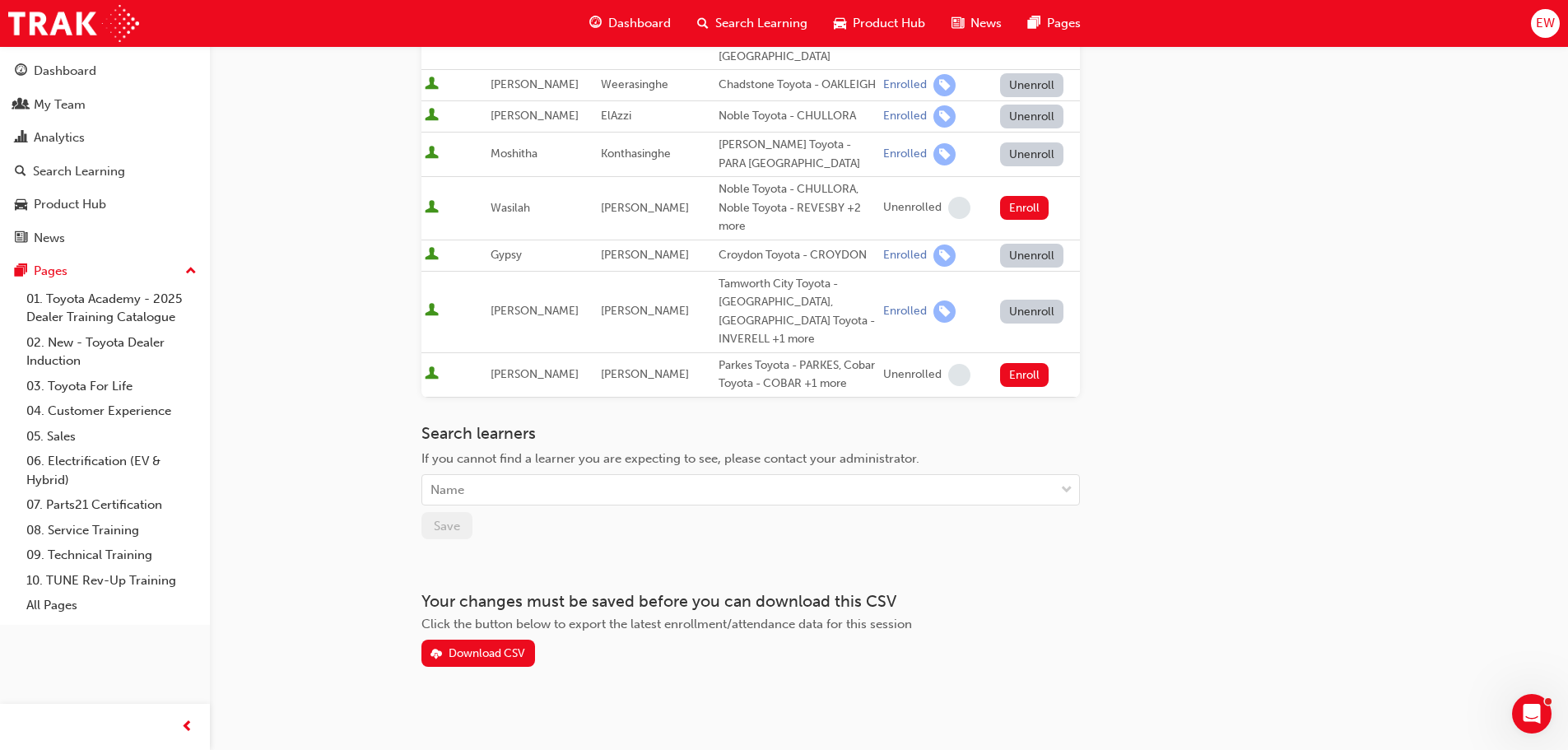
scroll to position [621, 0]
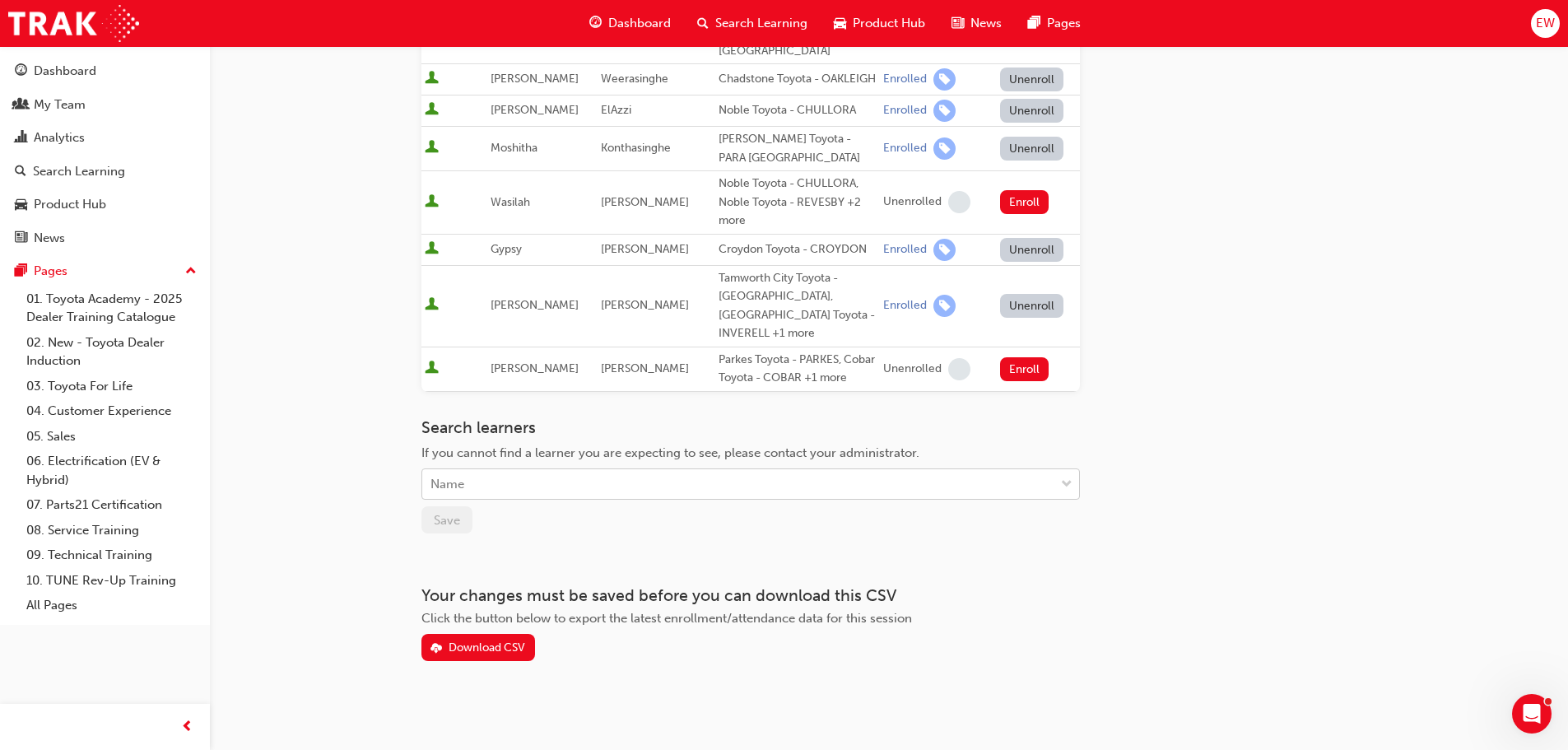
click at [537, 480] on div "Name" at bounding box center [738, 485] width 632 height 28
type input "Jac"
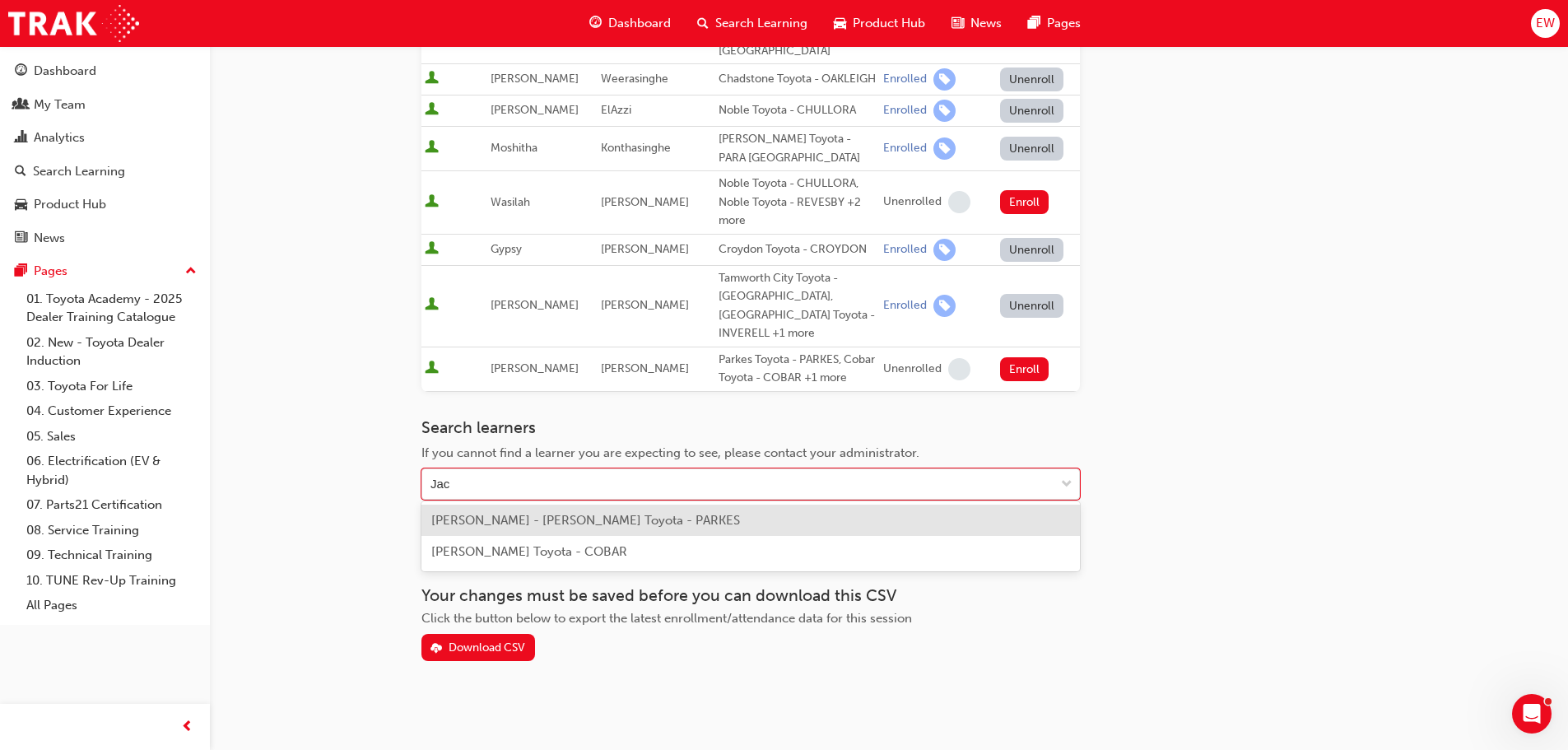
click at [537, 523] on span "[PERSON_NAME] - [PERSON_NAME] Toyota - PARKES" at bounding box center [585, 520] width 309 height 15
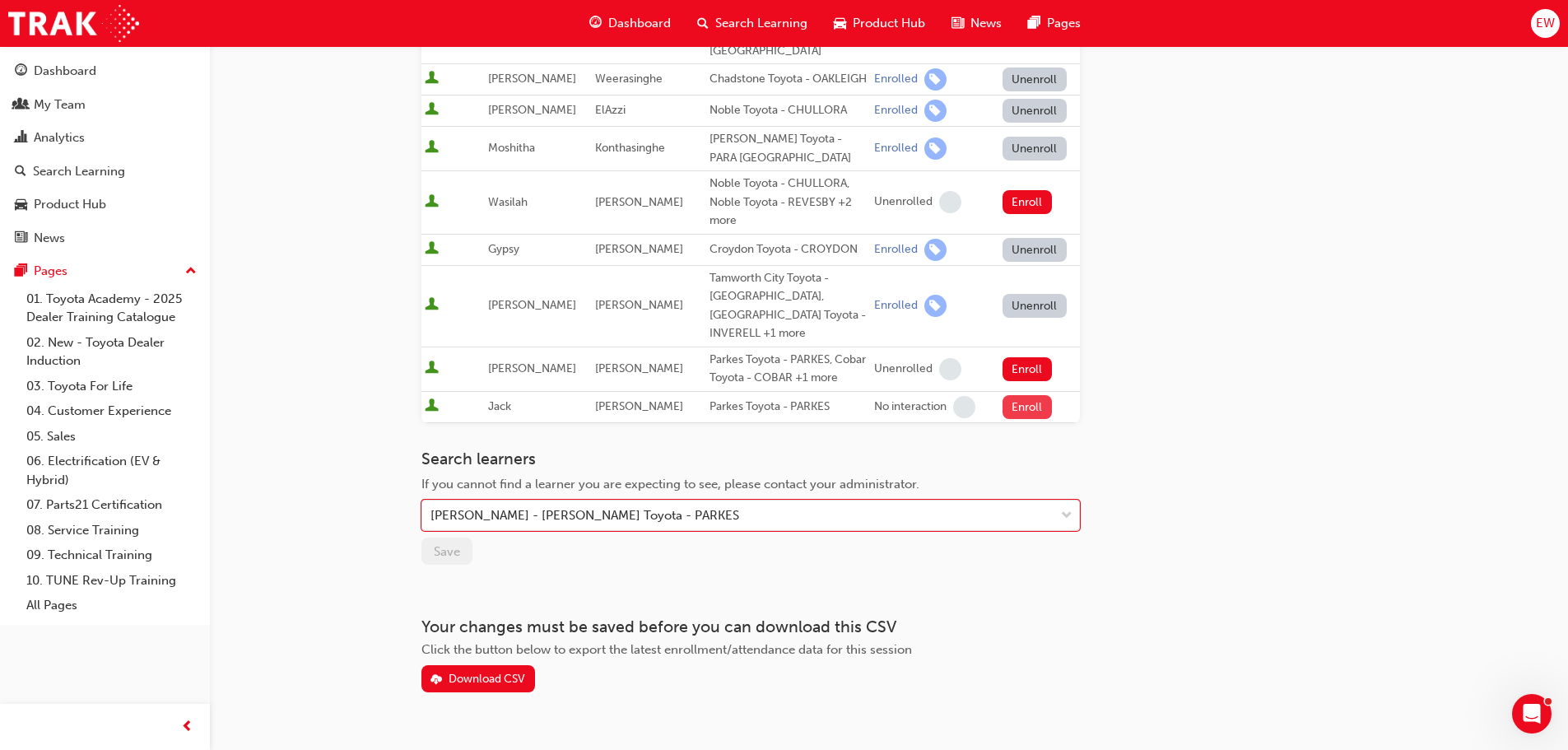
click at [1027, 400] on button "Enroll" at bounding box center [1027, 407] width 50 height 24
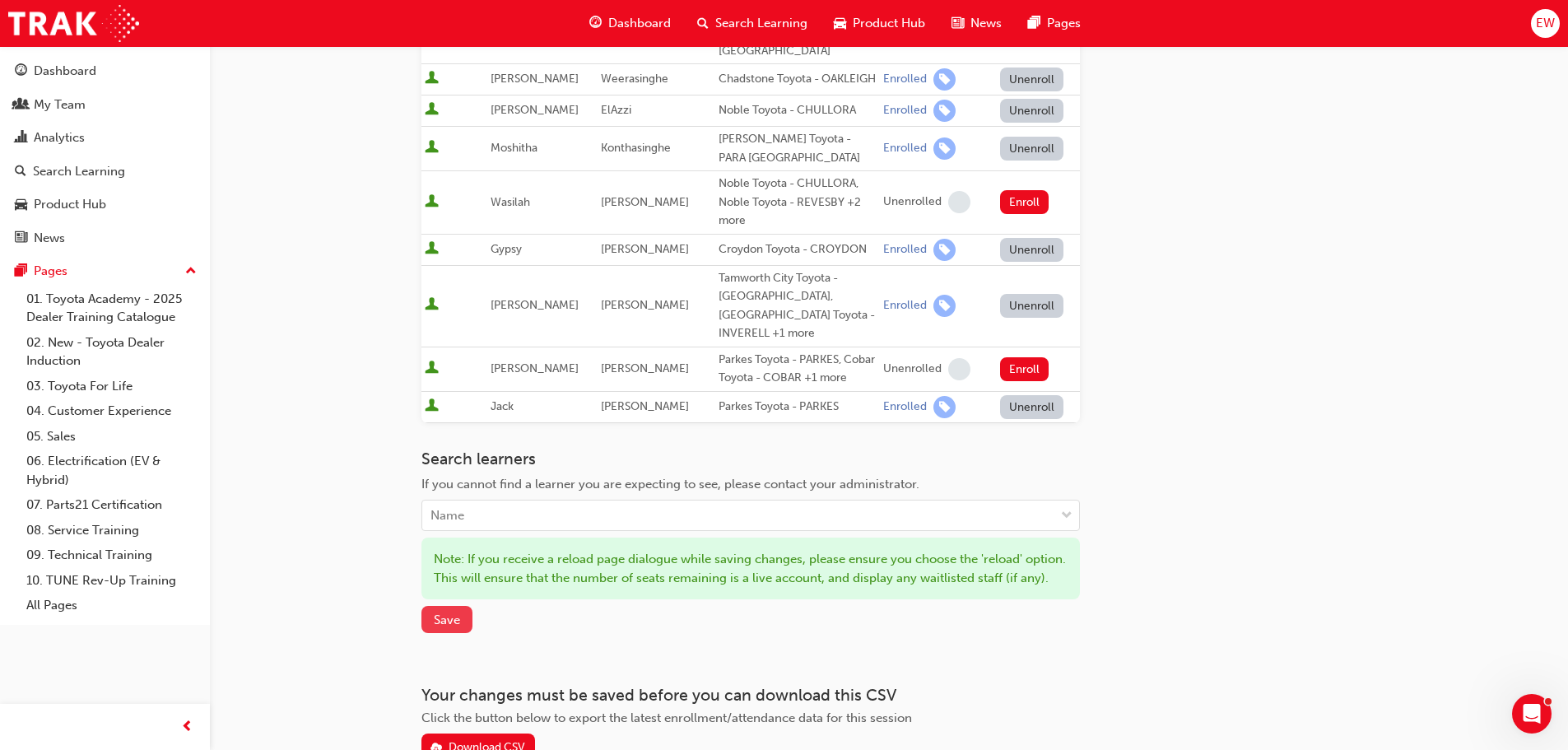
click at [443, 627] on span "Save" at bounding box center [447, 620] width 27 height 15
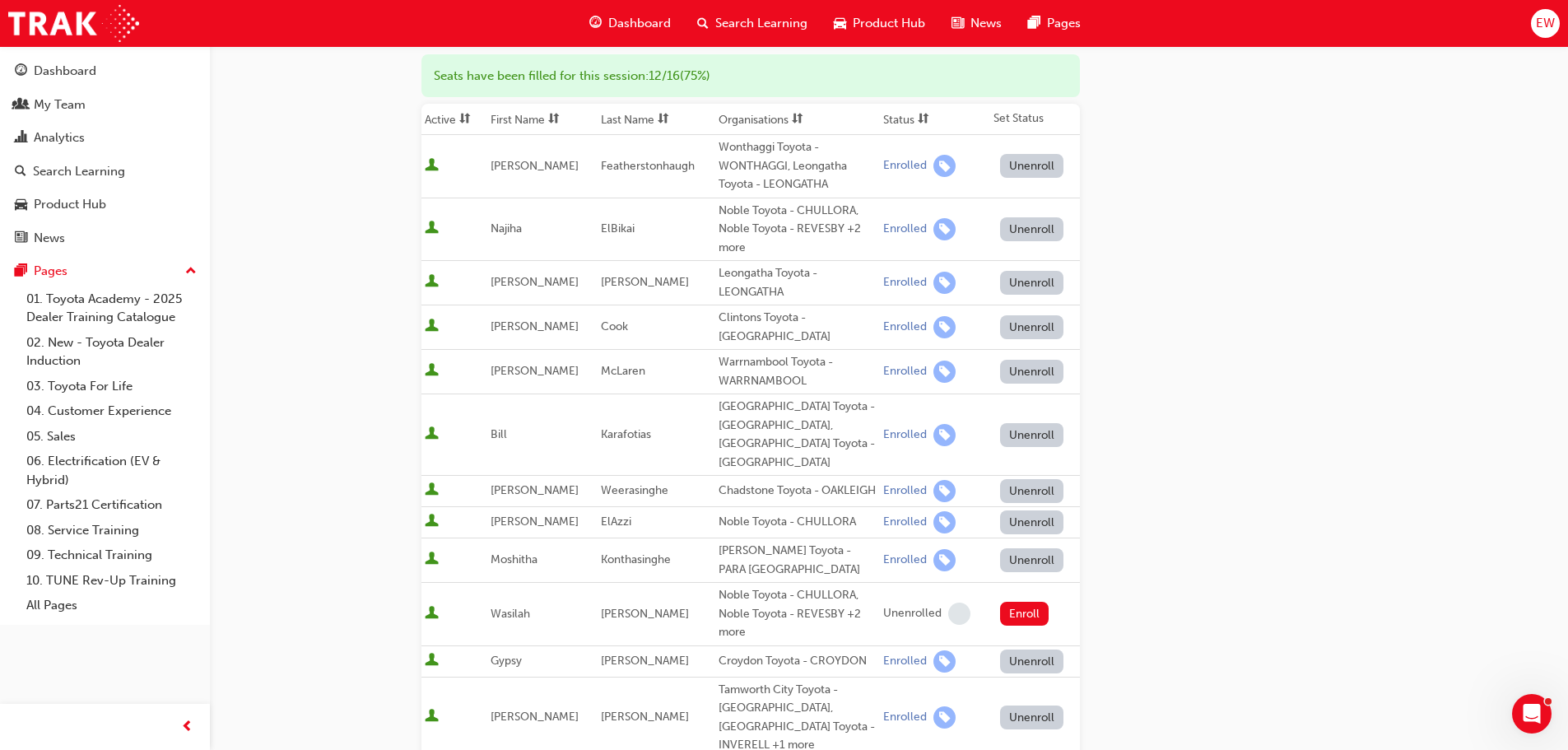
scroll to position [0, 0]
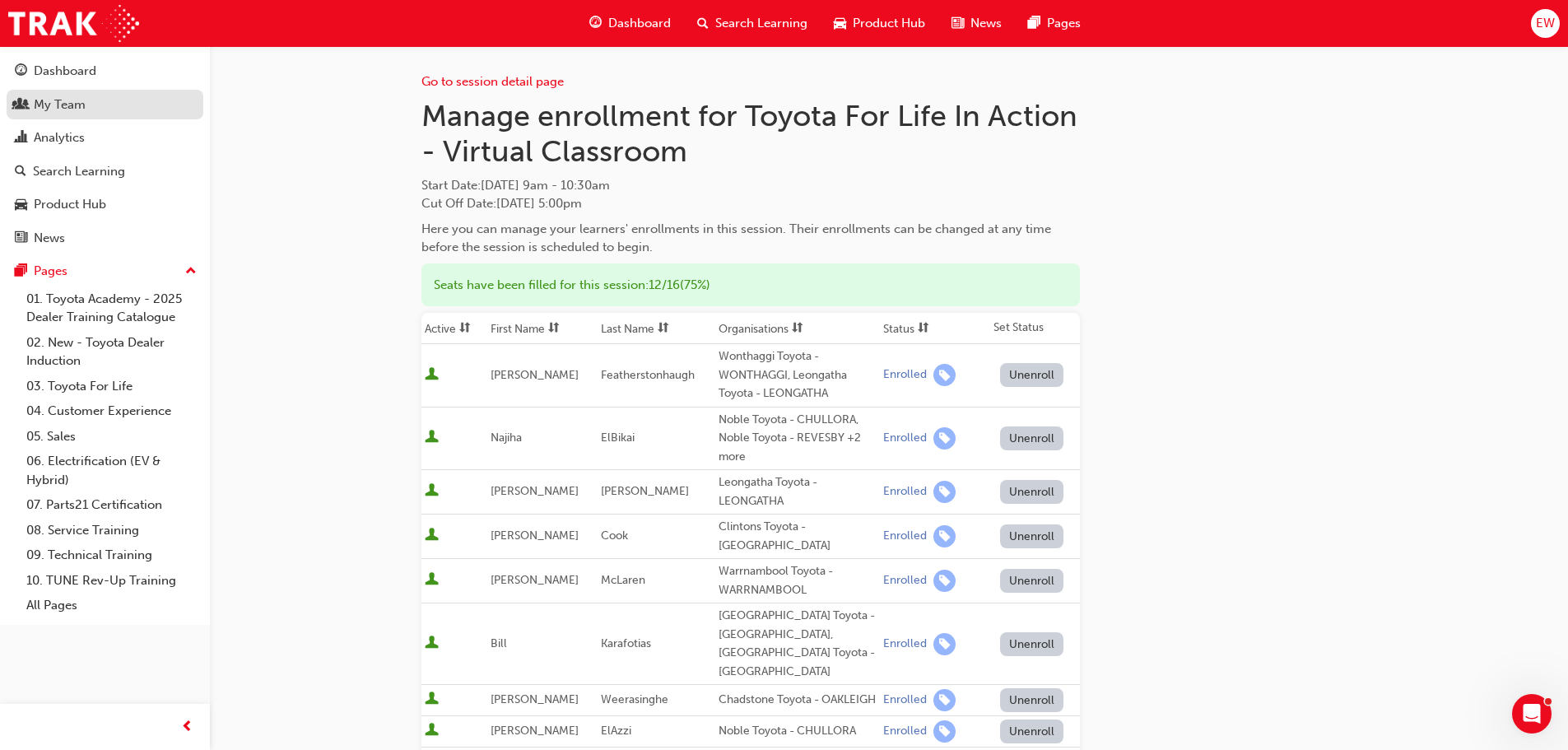
click at [75, 109] on div "My Team" at bounding box center [60, 104] width 52 height 19
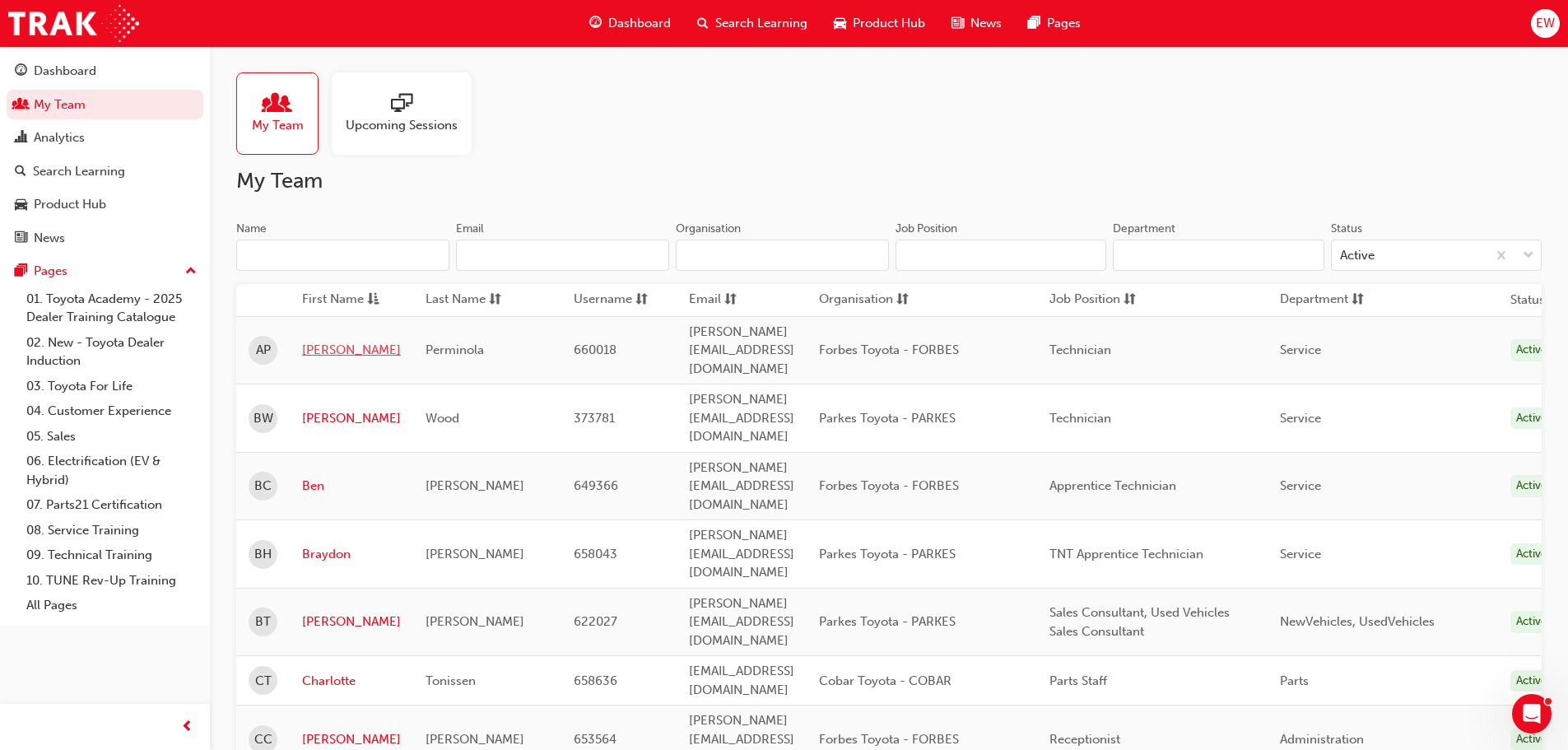
click at [315, 341] on link "[PERSON_NAME]" at bounding box center [351, 350] width 99 height 19
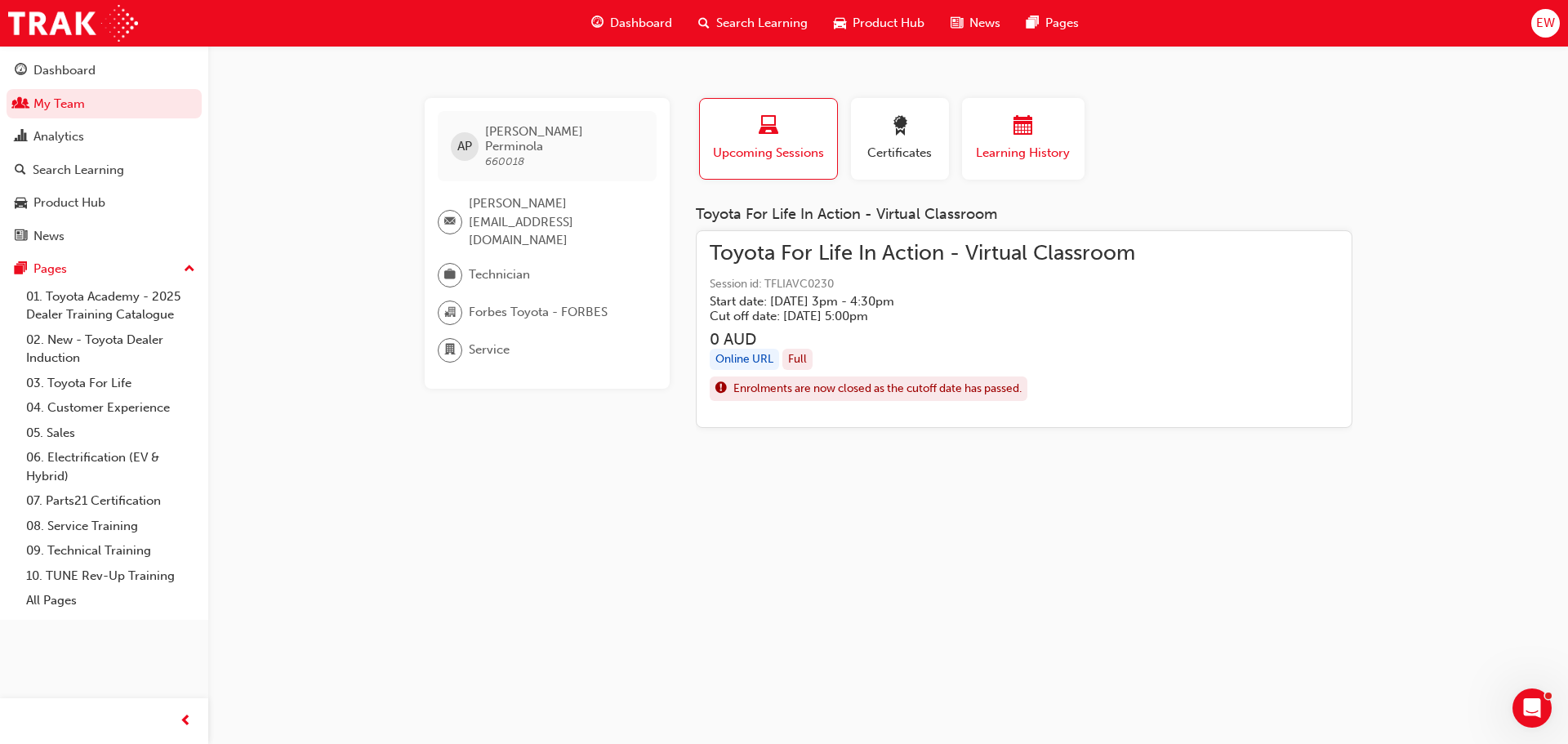
click at [1041, 142] on div "Learning History" at bounding box center [1023, 139] width 98 height 47
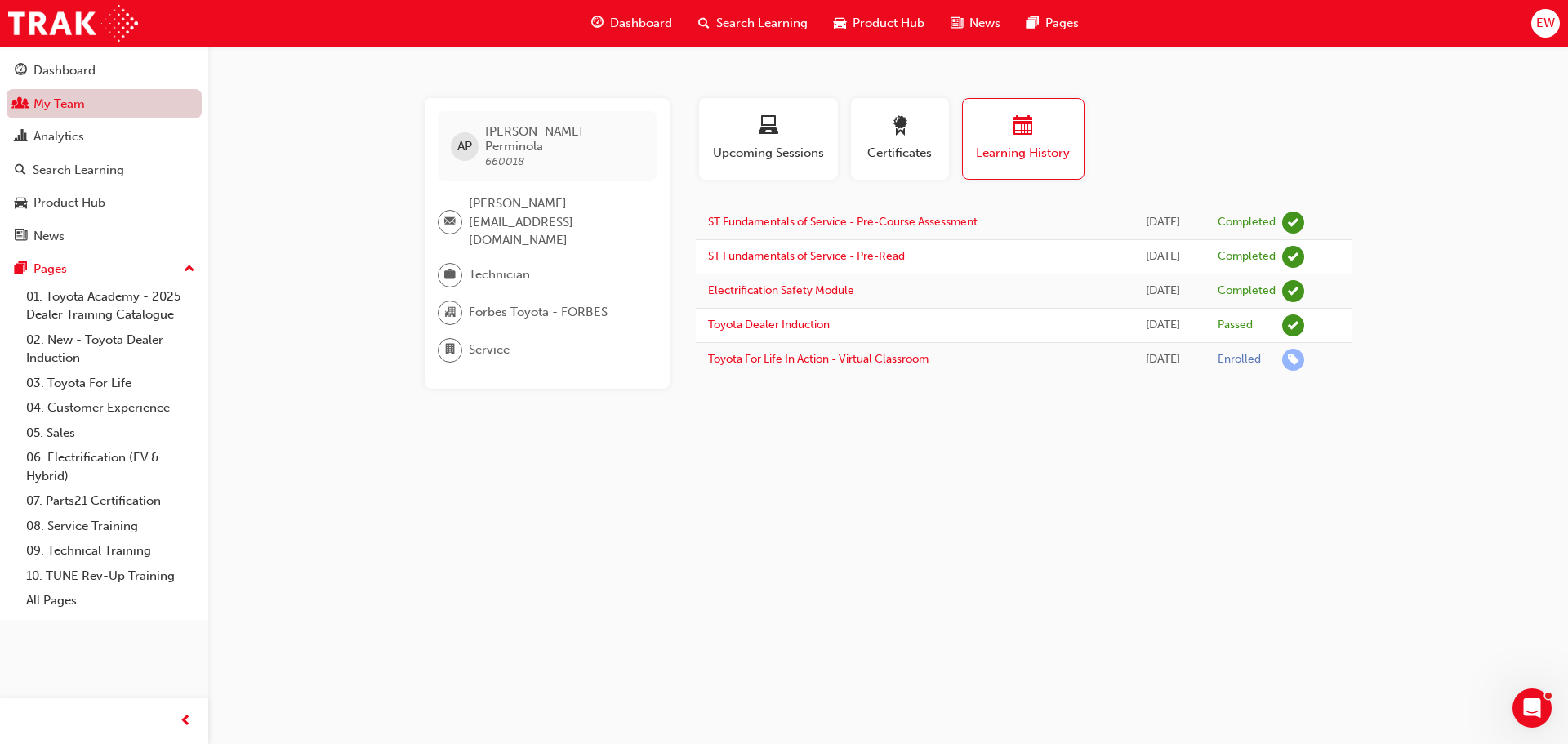
click at [65, 98] on link "My Team" at bounding box center [103, 104] width 195 height 30
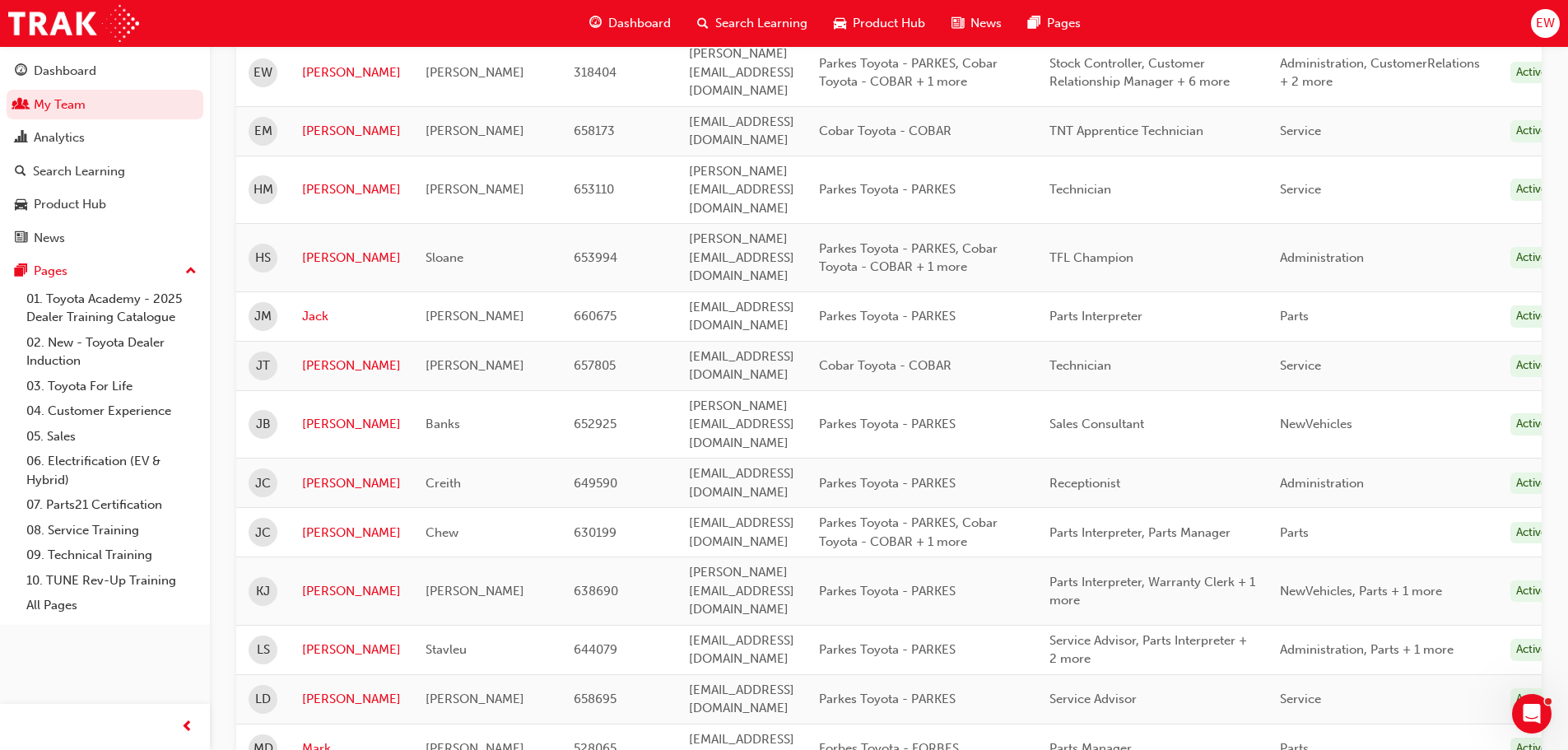
scroll to position [1272, 0]
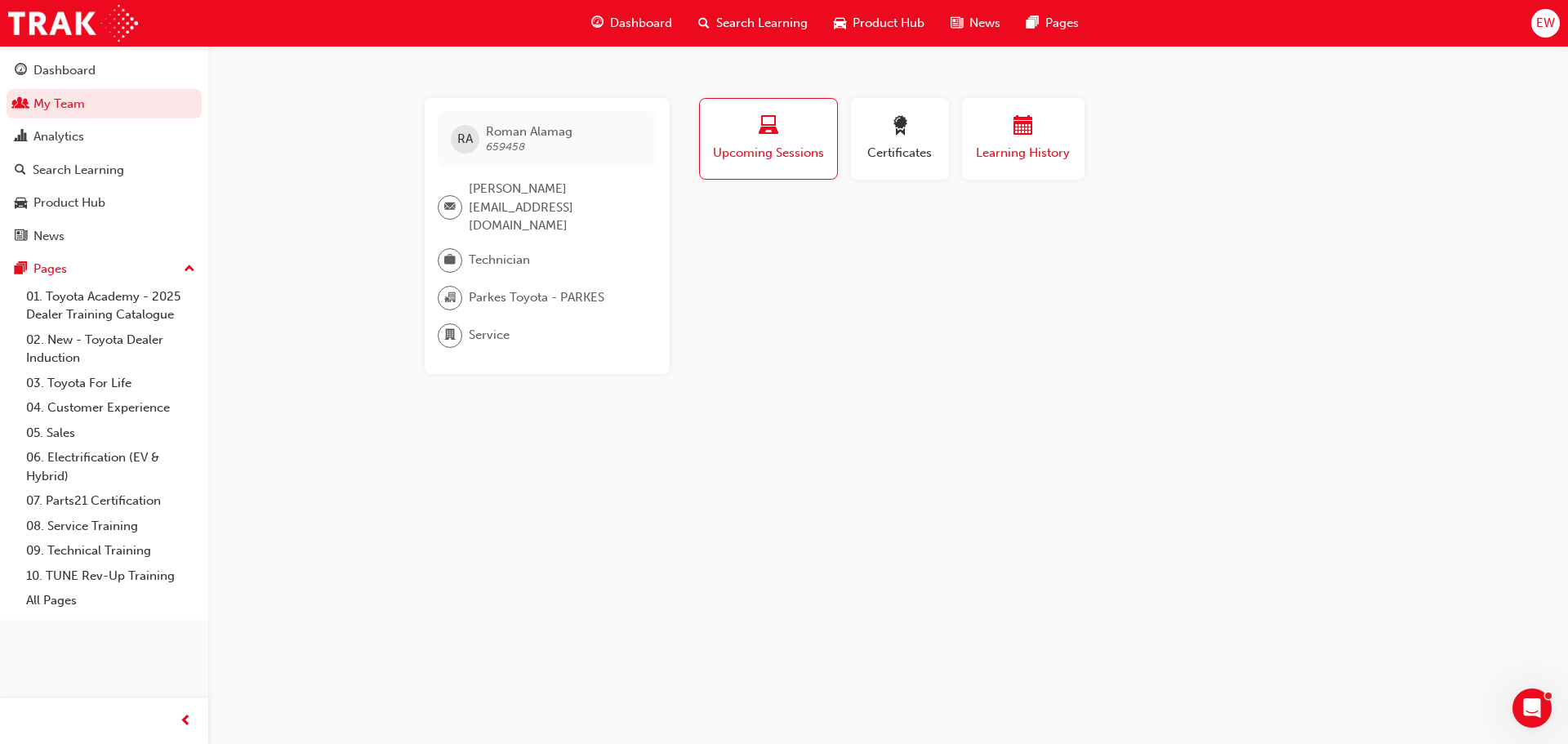
click at [1006, 152] on span "Learning History" at bounding box center [1023, 153] width 98 height 19
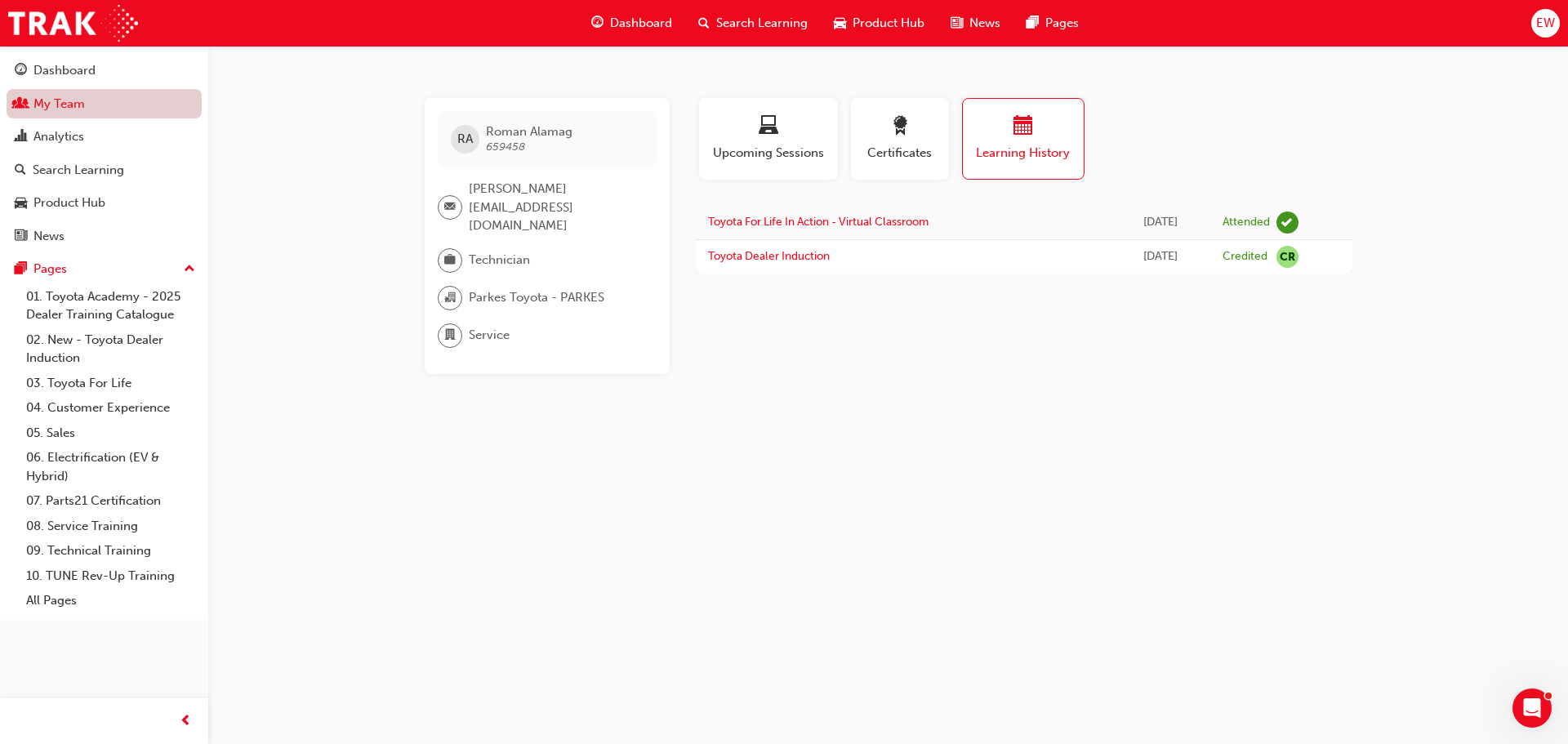
click at [36, 108] on link "My Team" at bounding box center [103, 104] width 195 height 30
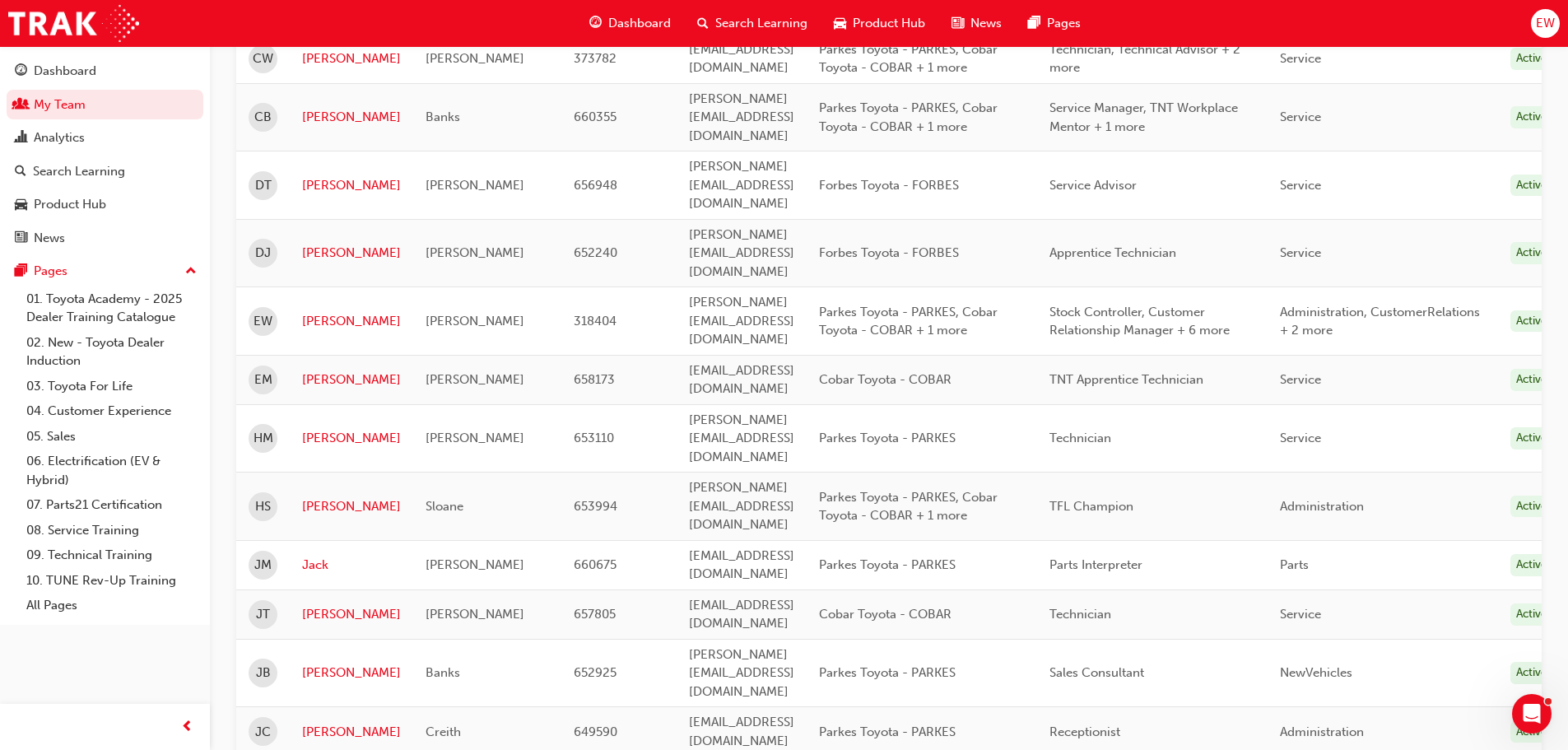
scroll to position [906, 0]
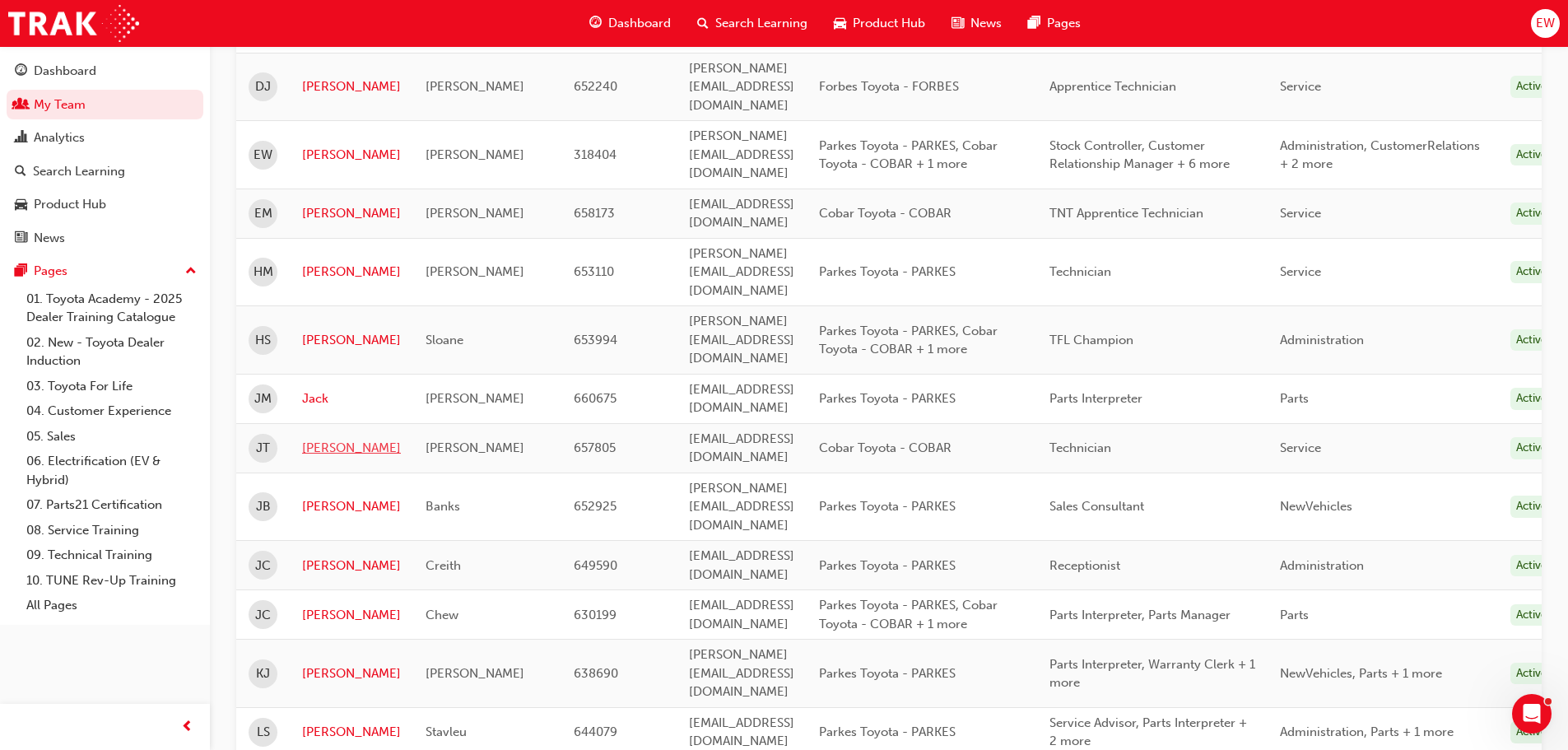
click at [317, 439] on link "[PERSON_NAME]" at bounding box center [351, 448] width 99 height 19
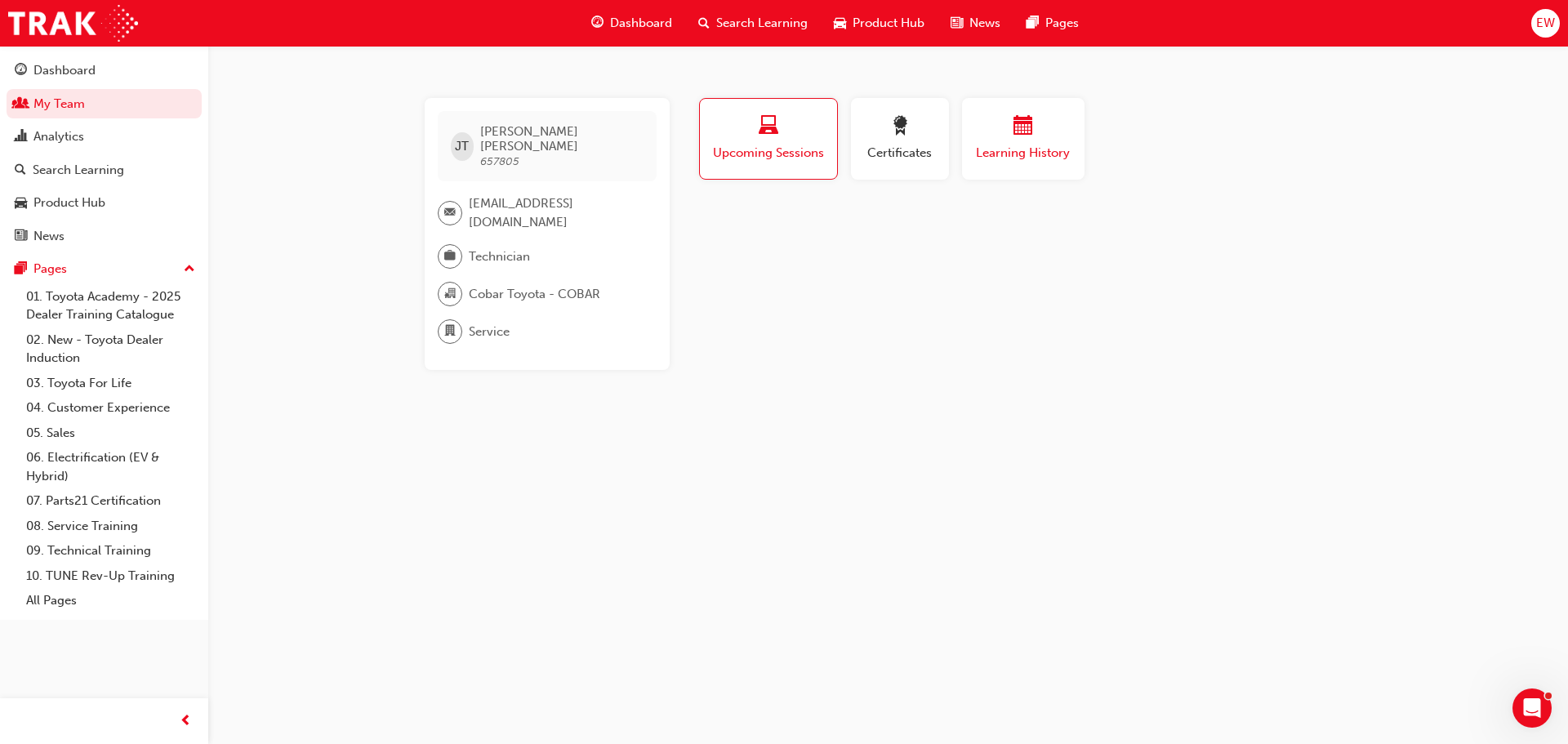
click at [1047, 142] on div "Learning History" at bounding box center [1023, 139] width 98 height 47
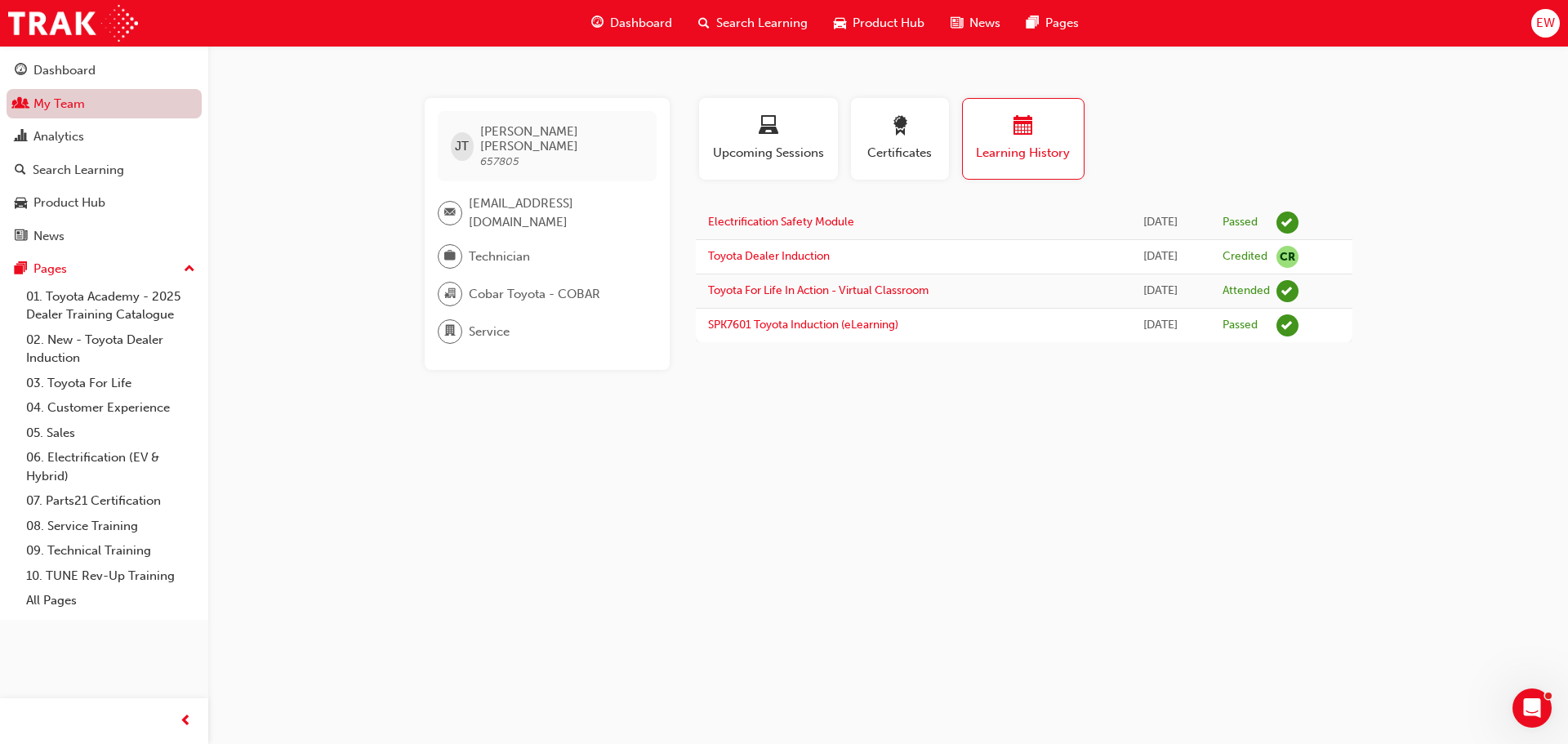
click at [79, 109] on link "My Team" at bounding box center [103, 104] width 195 height 30
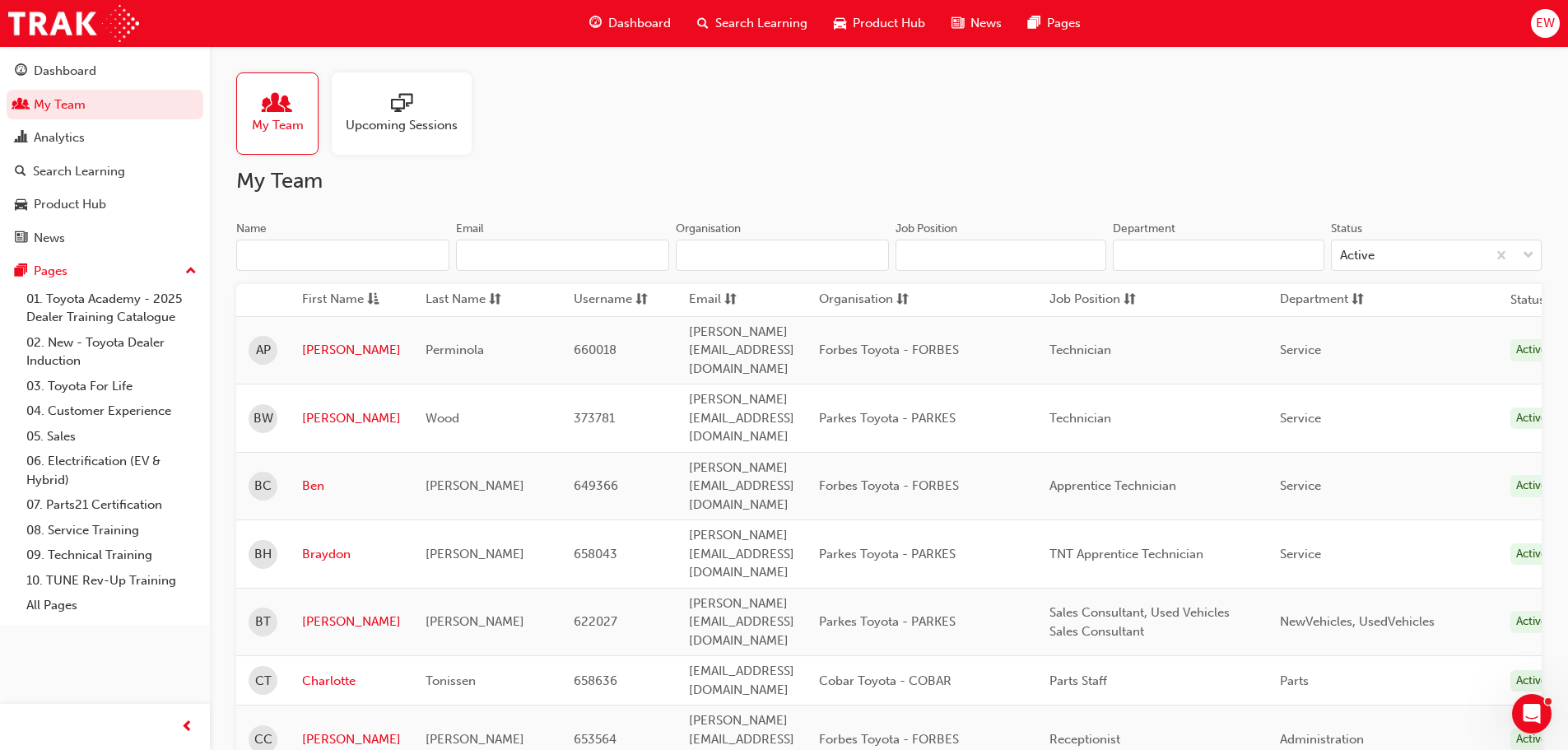
scroll to position [329, 0]
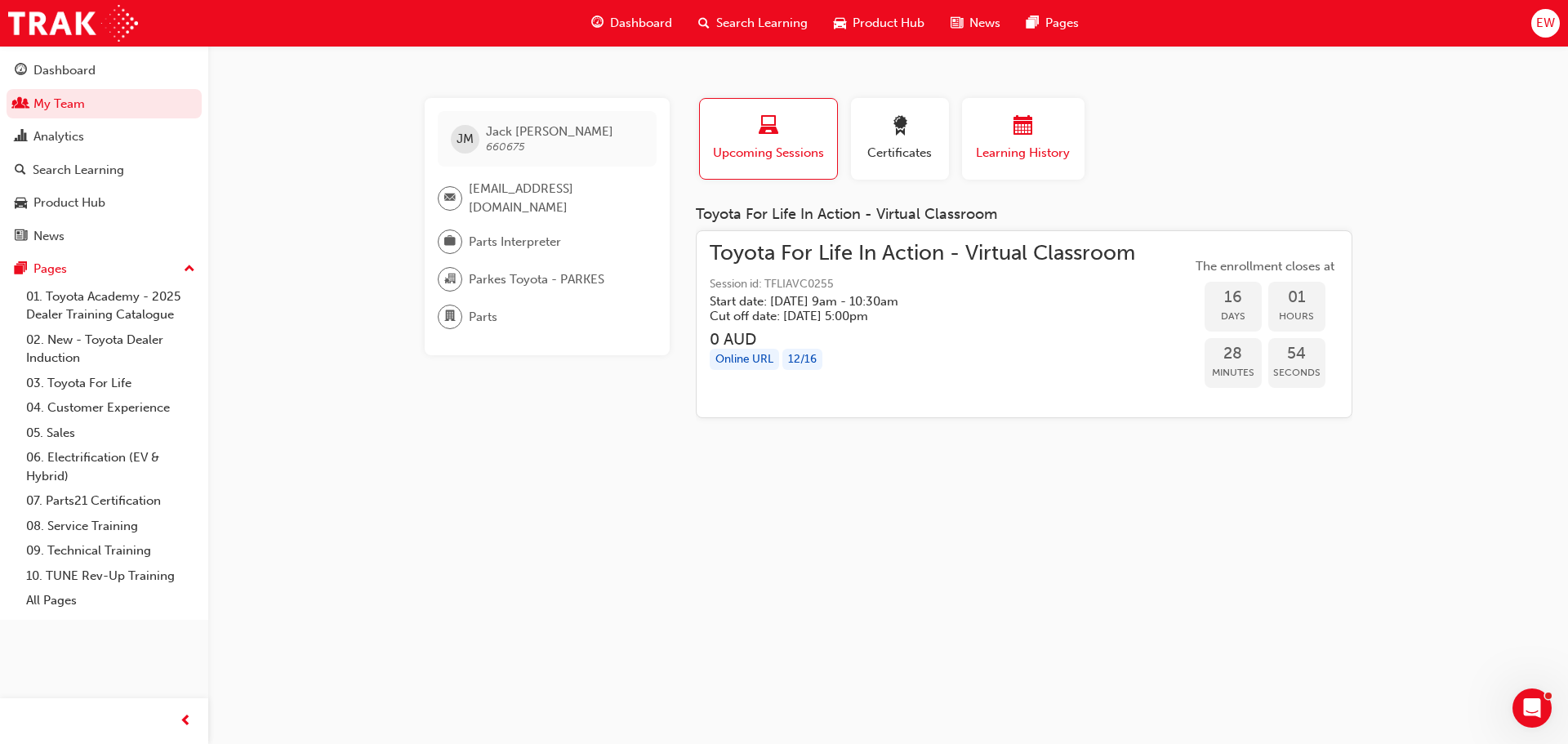
click at [1010, 138] on div "button" at bounding box center [1023, 128] width 98 height 26
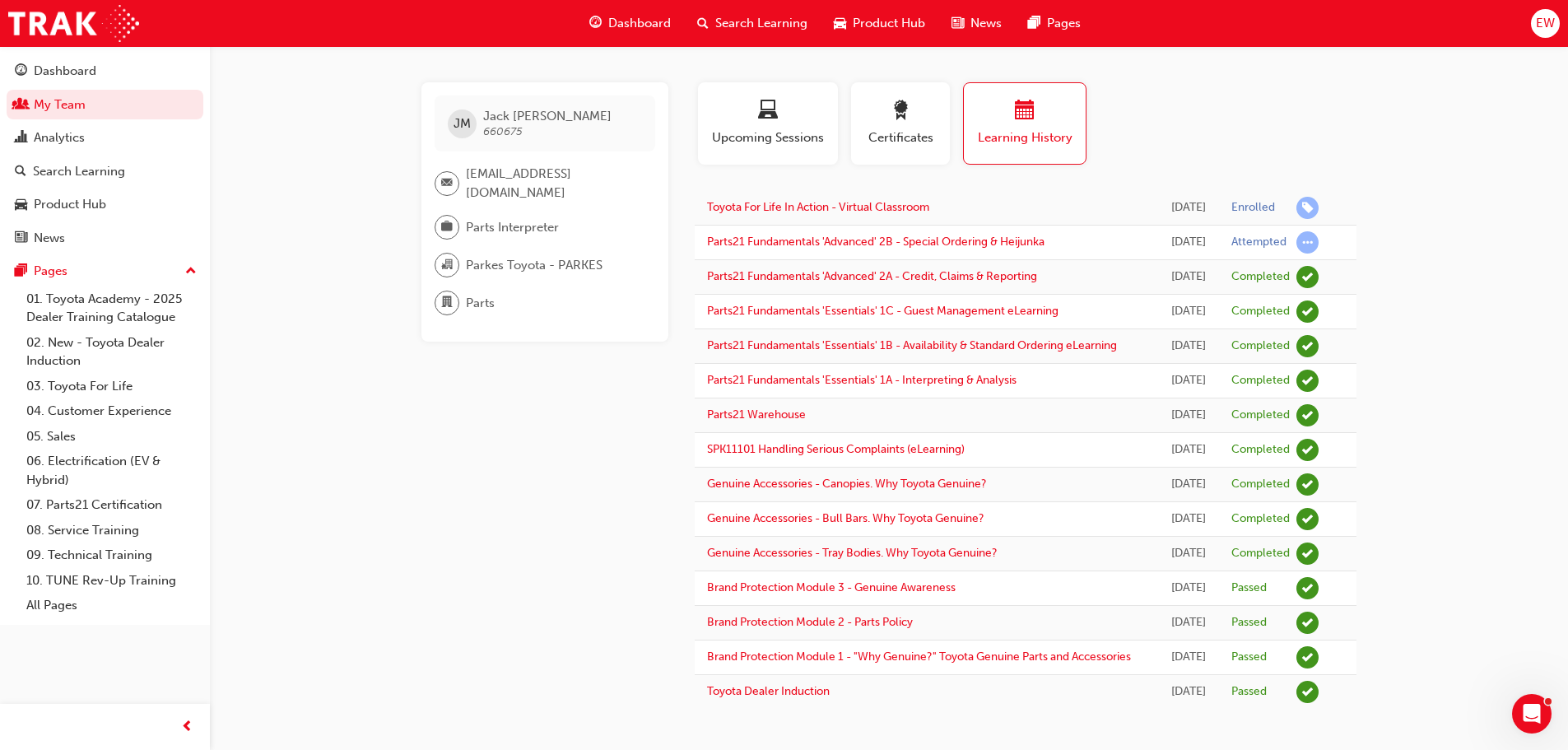
scroll to position [76, 0]
click at [100, 391] on link "03. Toyota For Life" at bounding box center [111, 386] width 183 height 26
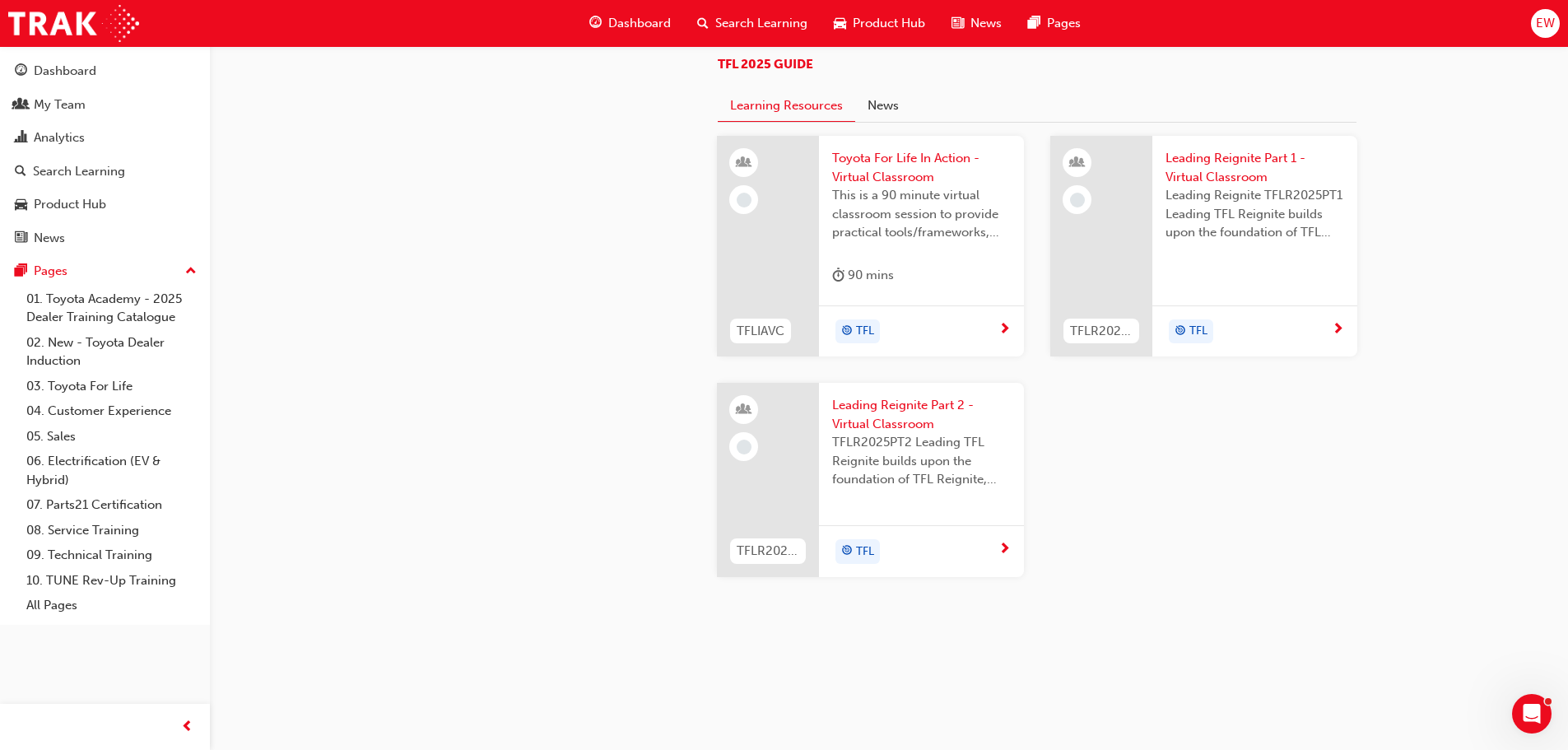
scroll to position [1565, 0]
click at [1206, 186] on span "Leading Reignite Part 1 - Virtual Classroom" at bounding box center [1255, 168] width 179 height 37
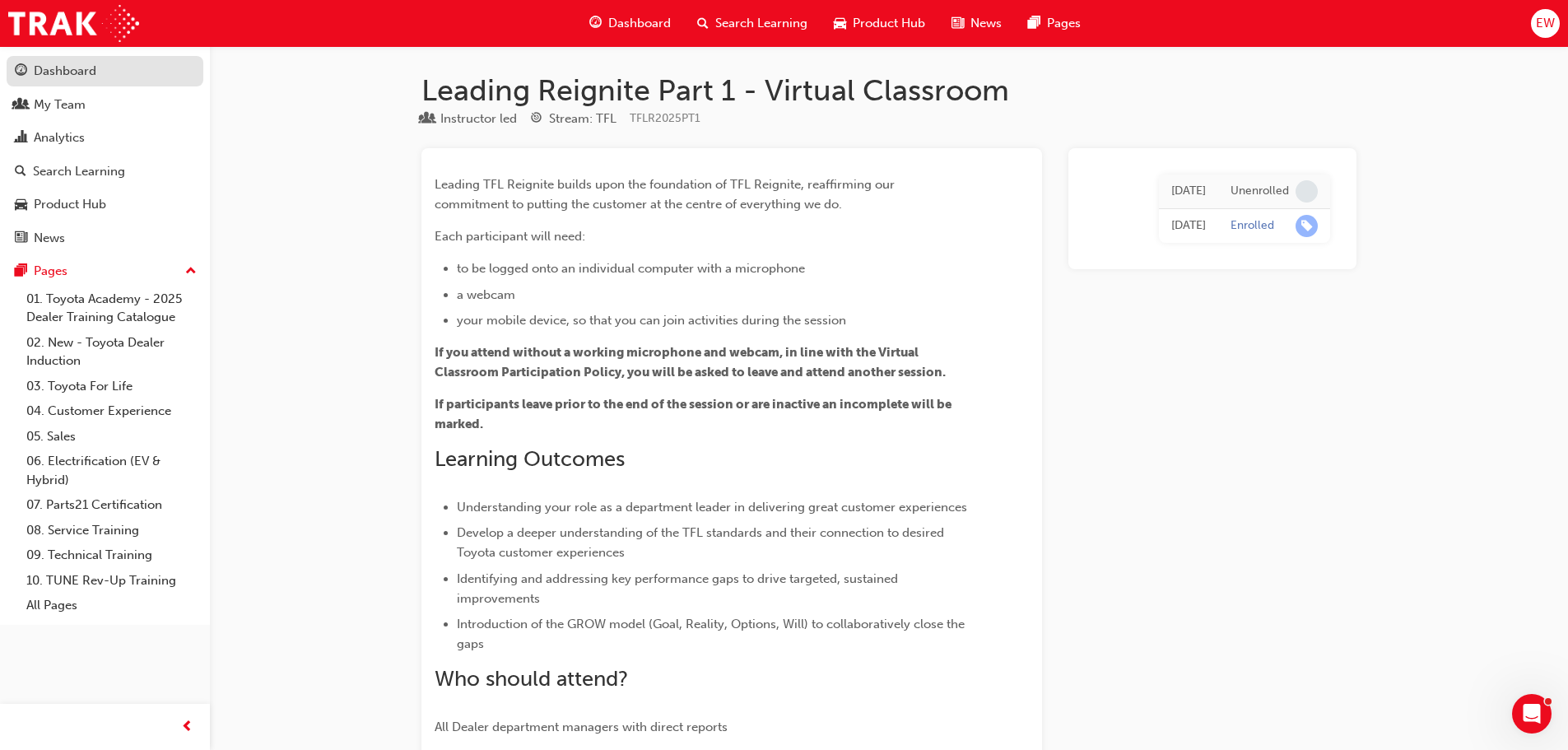
click at [71, 69] on div "Dashboard" at bounding box center [65, 70] width 62 height 19
